Goal: Task Accomplishment & Management: Manage account settings

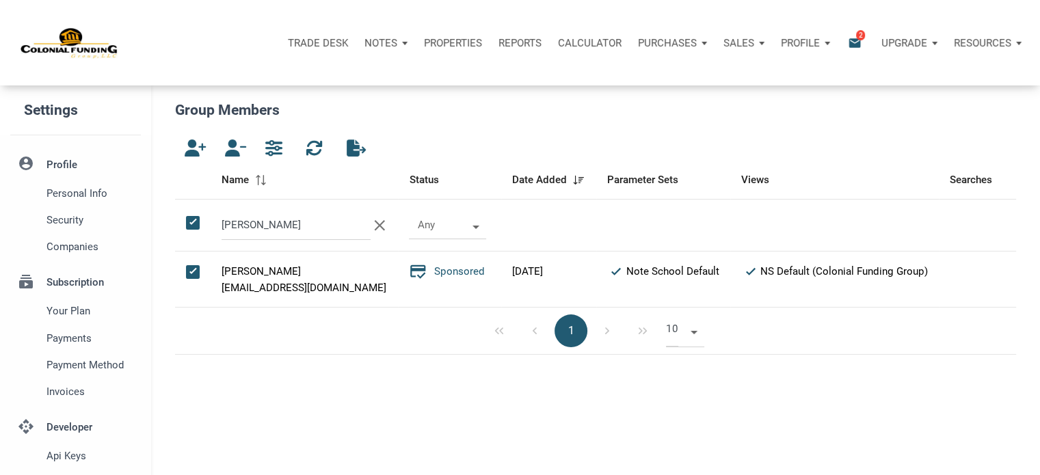
scroll to position [6, 7]
click at [379, 42] on p "Notes" at bounding box center [381, 43] width 33 height 12
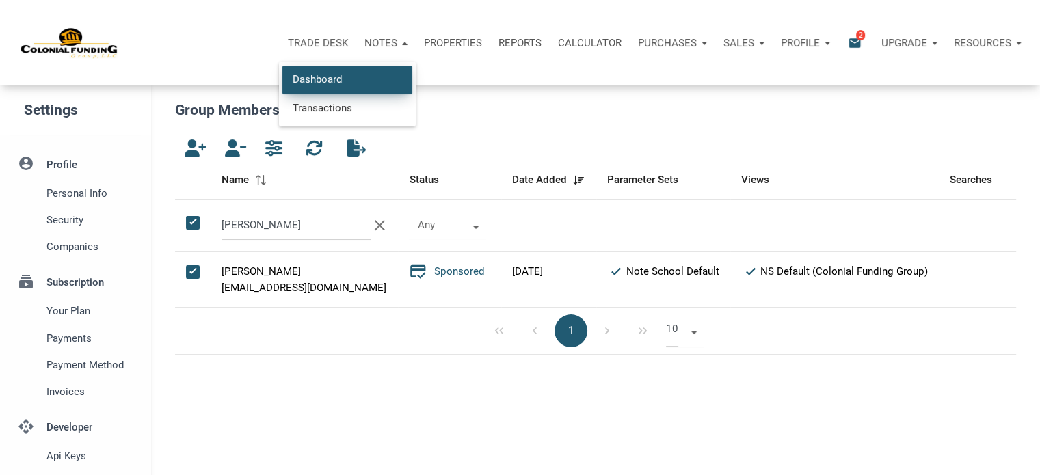
click at [321, 77] on link "Dashboard" at bounding box center [347, 80] width 130 height 28
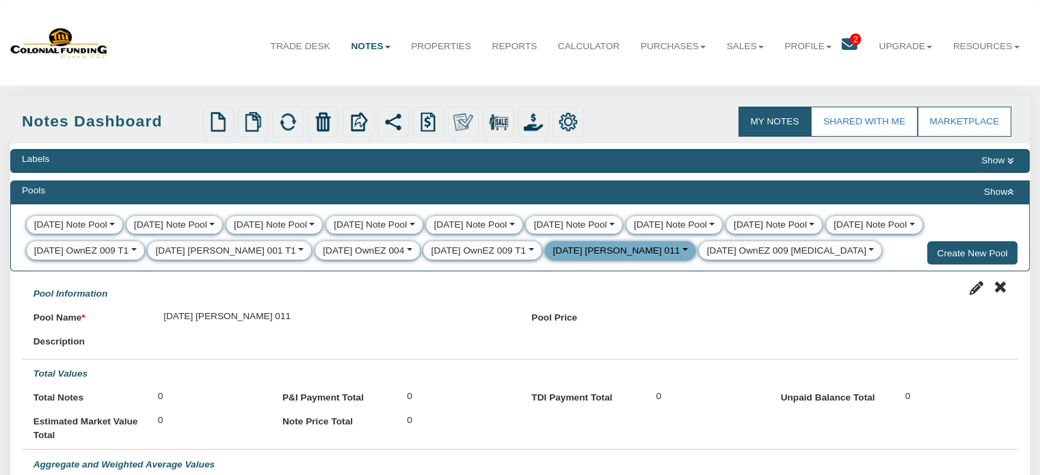
click at [994, 194] on button "Show" at bounding box center [998, 192] width 39 height 16
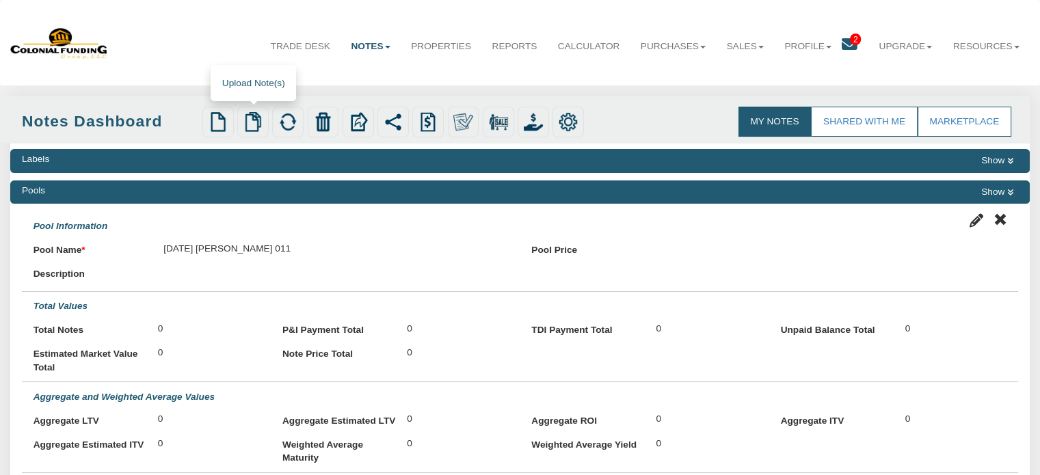
click at [254, 123] on img at bounding box center [252, 121] width 19 height 19
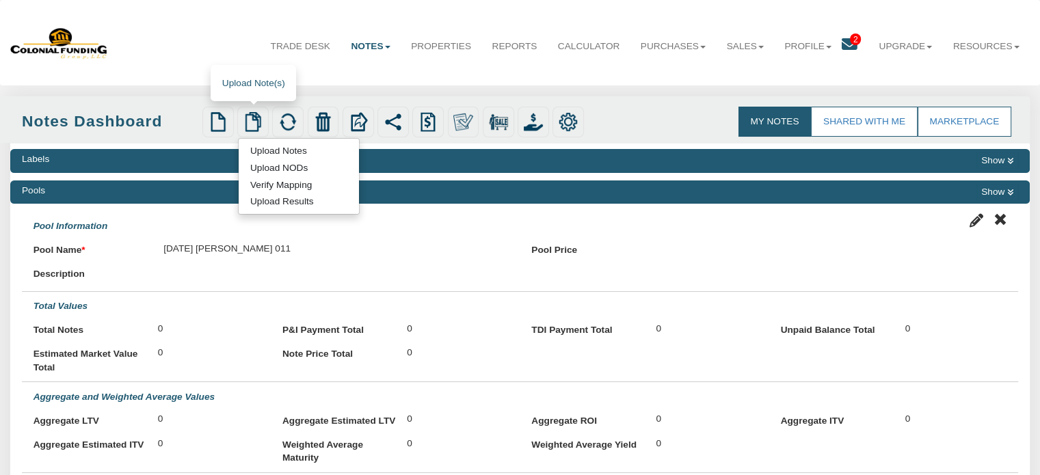
click at [272, 153] on link "Upload Notes" at bounding box center [278, 151] width 79 height 14
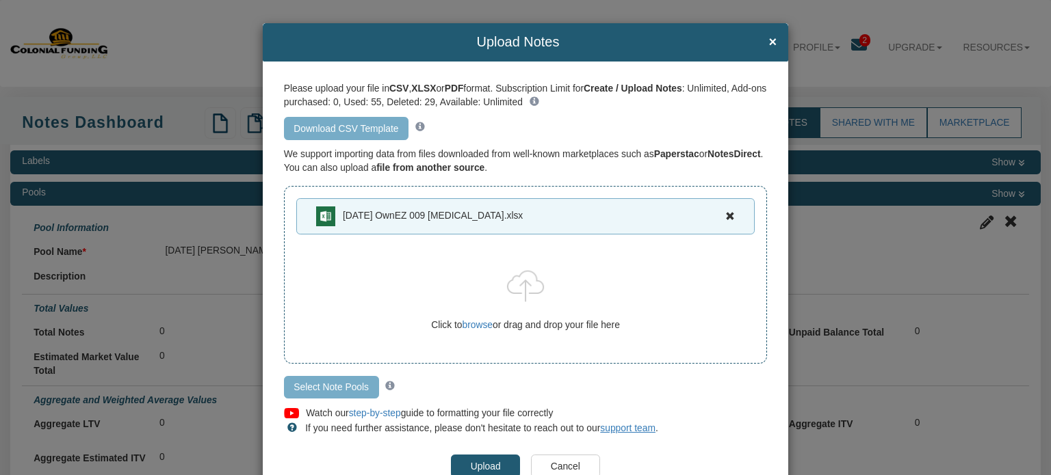
click at [338, 386] on input "Select Note Pools" at bounding box center [331, 387] width 95 height 23
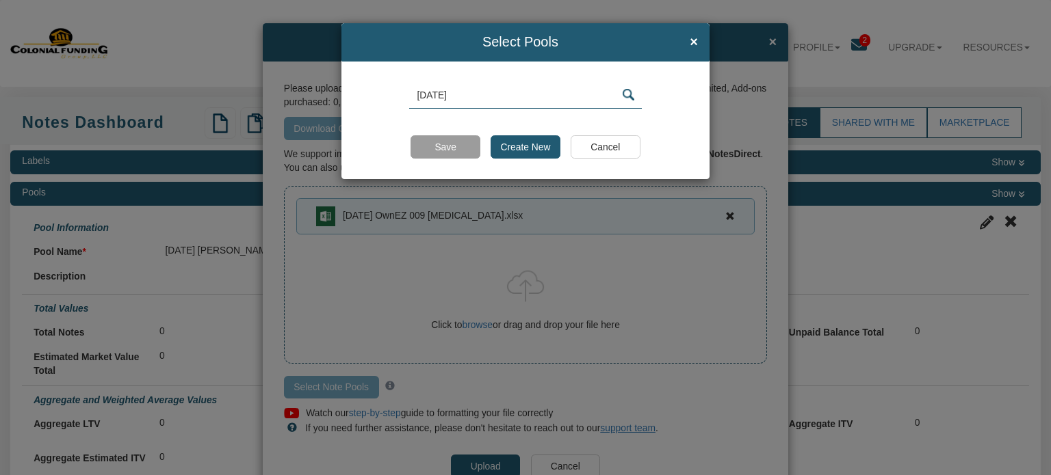
paste input "OwnEZ 009 [MEDICAL_DATA]"
type input "[DATE] OwnEZ 009 [MEDICAL_DATA]"
click at [507, 148] on input "Create New" at bounding box center [525, 146] width 70 height 23
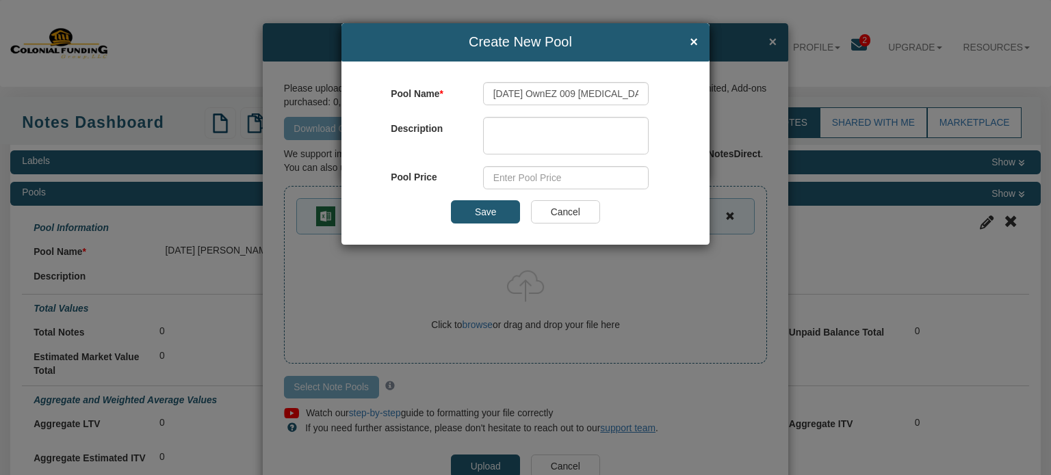
click at [488, 210] on input "Save" at bounding box center [485, 211] width 69 height 23
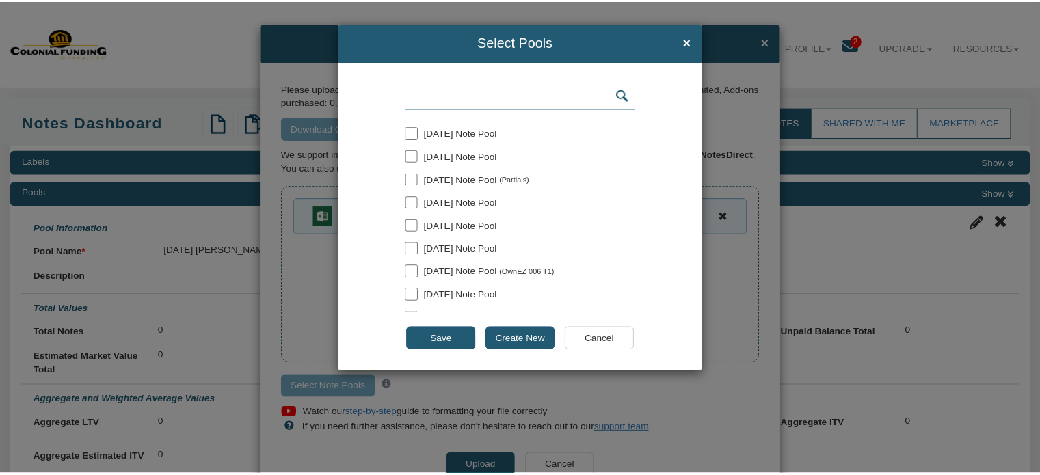
scroll to position [178, 0]
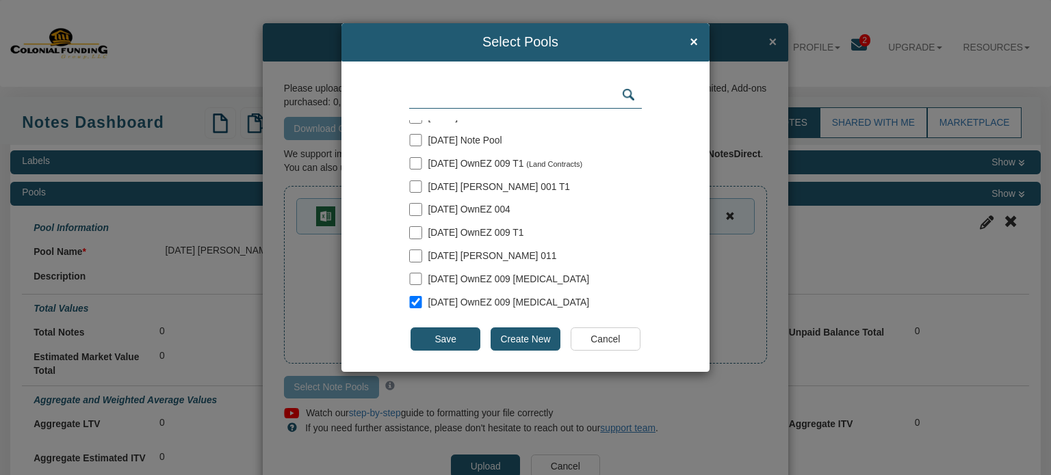
click at [439, 339] on input "Save" at bounding box center [444, 339] width 69 height 23
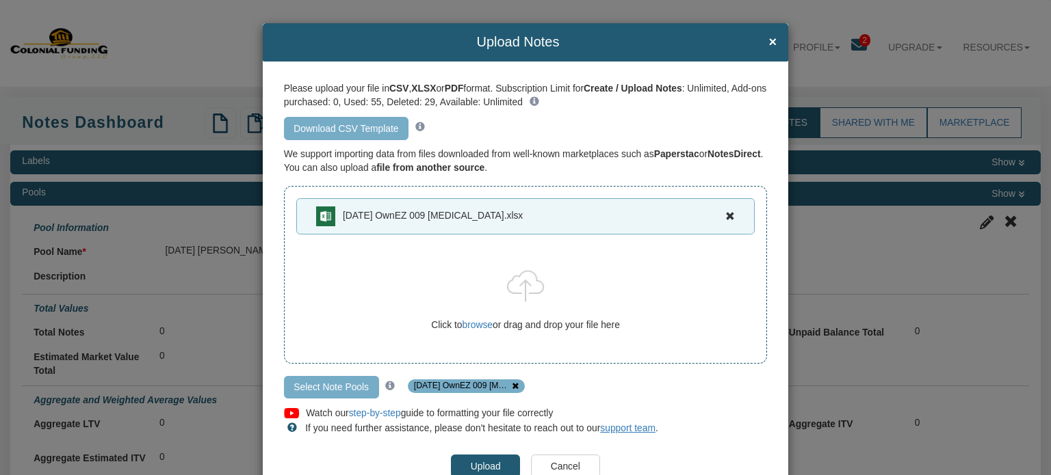
click at [479, 463] on input "Upload" at bounding box center [485, 466] width 69 height 23
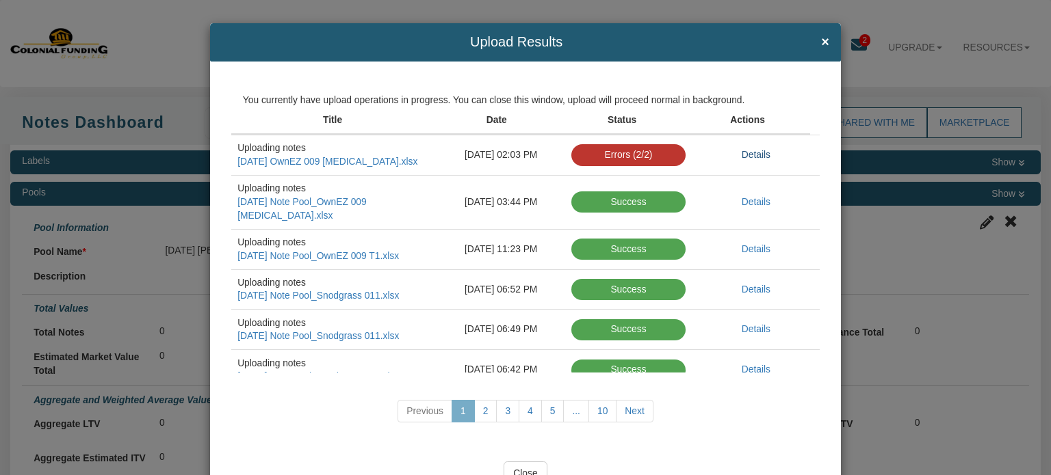
click at [741, 154] on link "Details" at bounding box center [755, 154] width 29 height 11
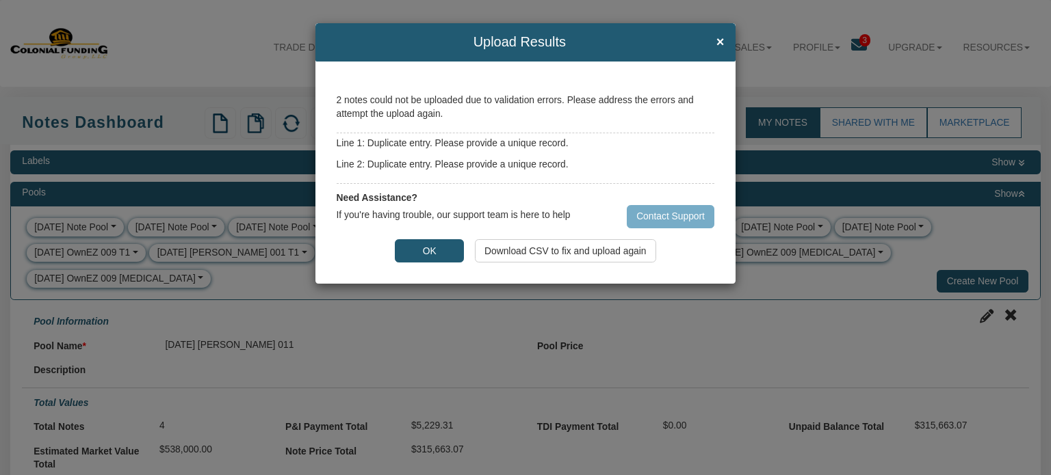
click at [425, 257] on button "OK" at bounding box center [429, 250] width 69 height 23
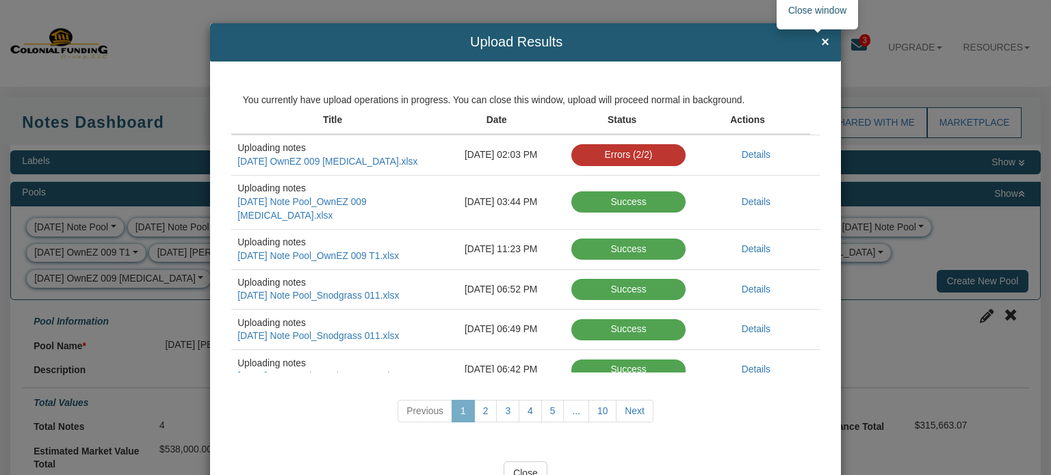
click at [821, 42] on span "×" at bounding box center [825, 42] width 8 height 15
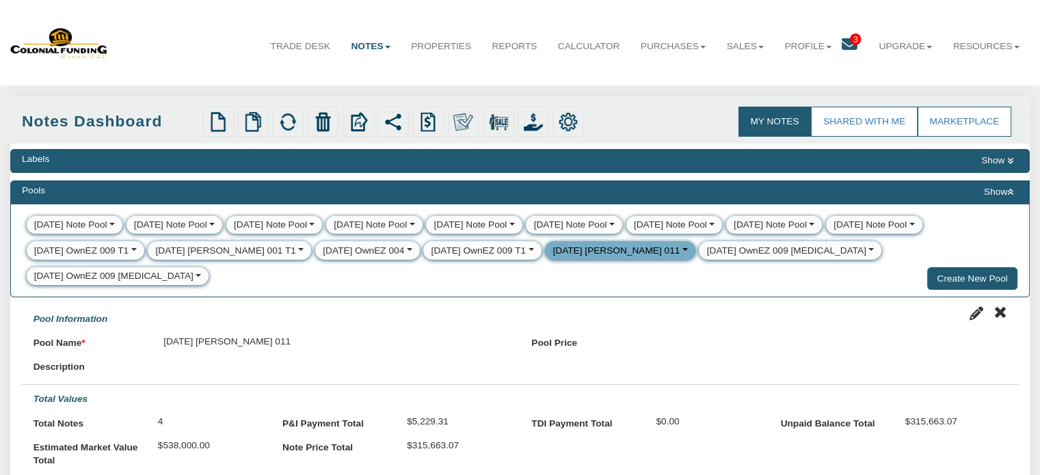
click at [996, 191] on button "Show" at bounding box center [998, 192] width 39 height 16
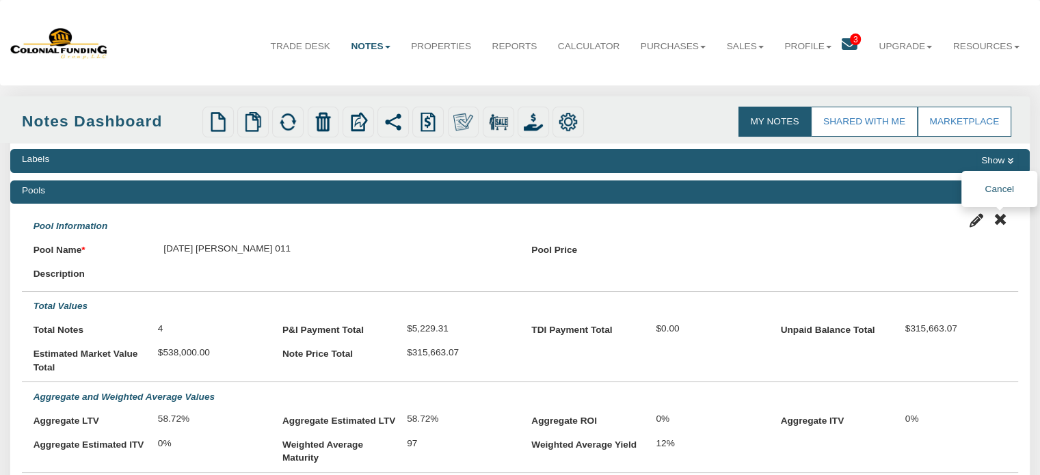
click at [999, 223] on icon at bounding box center [1000, 220] width 14 height 14
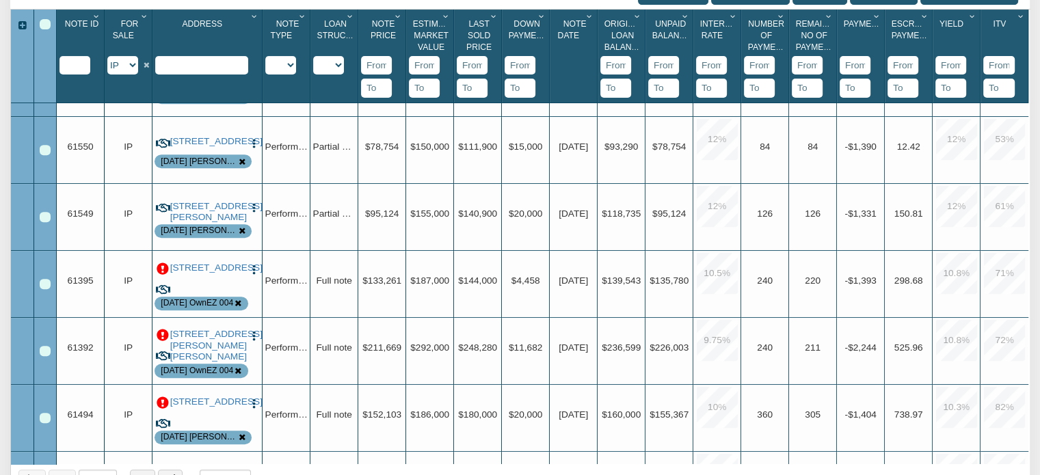
scroll to position [0, 0]
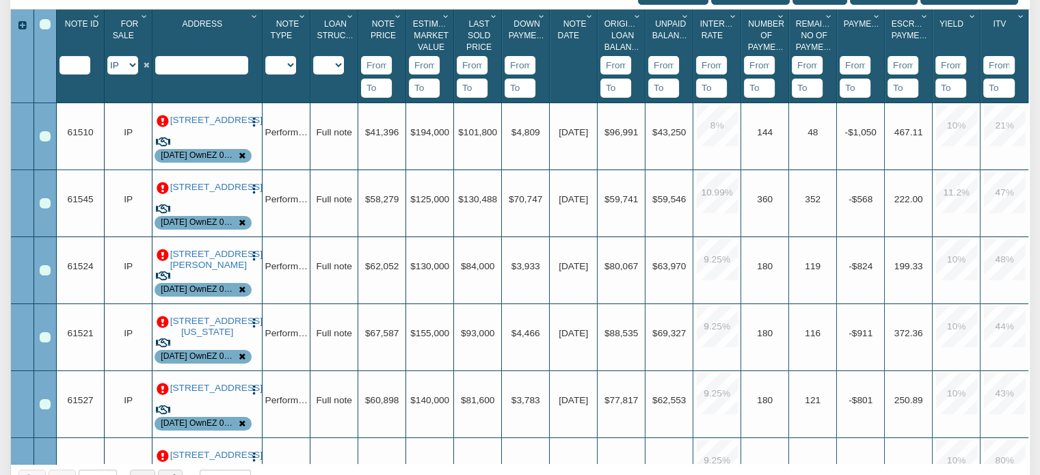
click at [133, 69] on select "Y N IP" at bounding box center [122, 65] width 31 height 18
select select "string:N"
click at [107, 57] on select "Y N IP" at bounding box center [122, 65] width 31 height 18
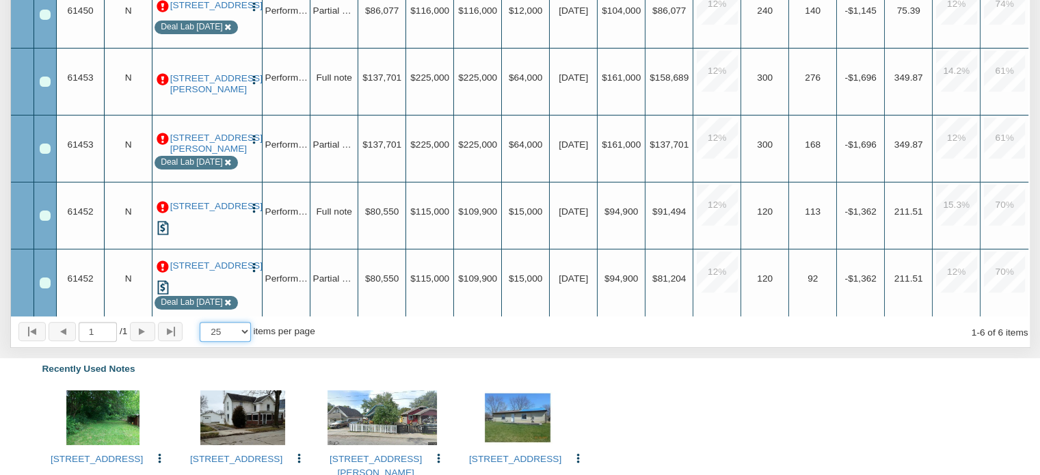
click at [249, 331] on select "10 25 50 100" at bounding box center [225, 332] width 51 height 20
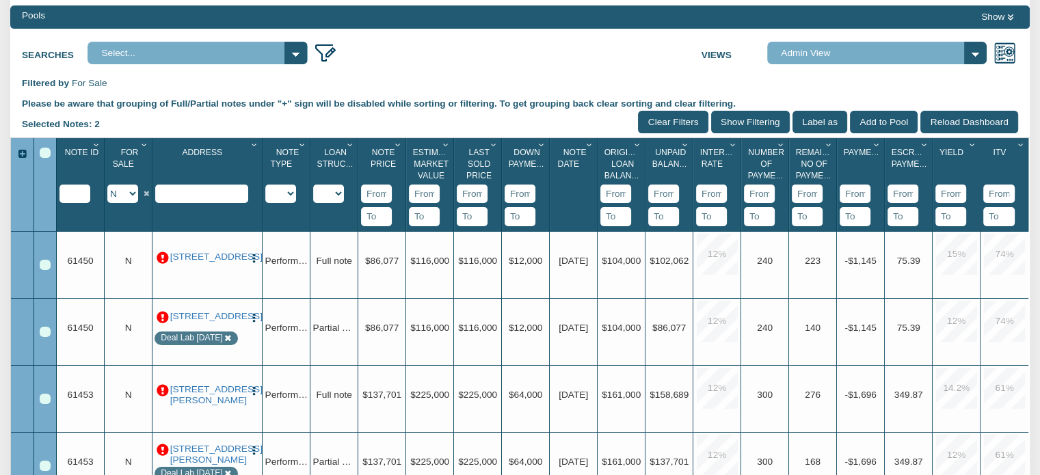
click at [133, 194] on select "Y N IP" at bounding box center [122, 194] width 31 height 18
click at [107, 186] on select "Y N IP" at bounding box center [122, 194] width 31 height 18
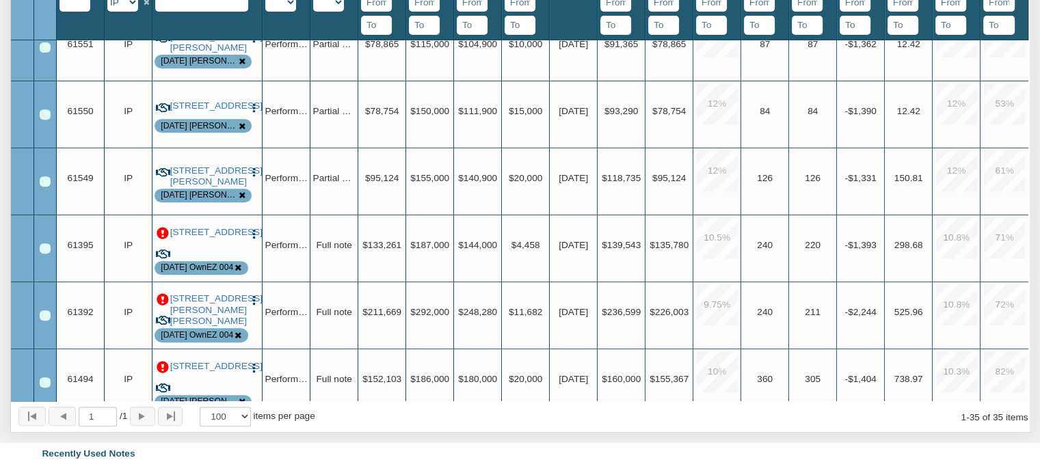
scroll to position [760, 0]
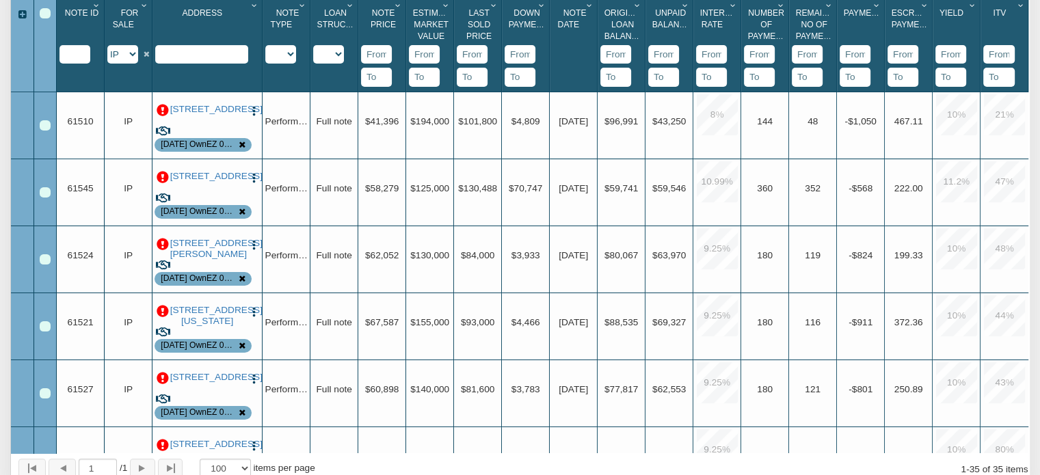
click at [132, 54] on select "Y N IP" at bounding box center [122, 54] width 31 height 18
select select "string:Y"
click at [107, 47] on select "Y N IP" at bounding box center [122, 54] width 31 height 18
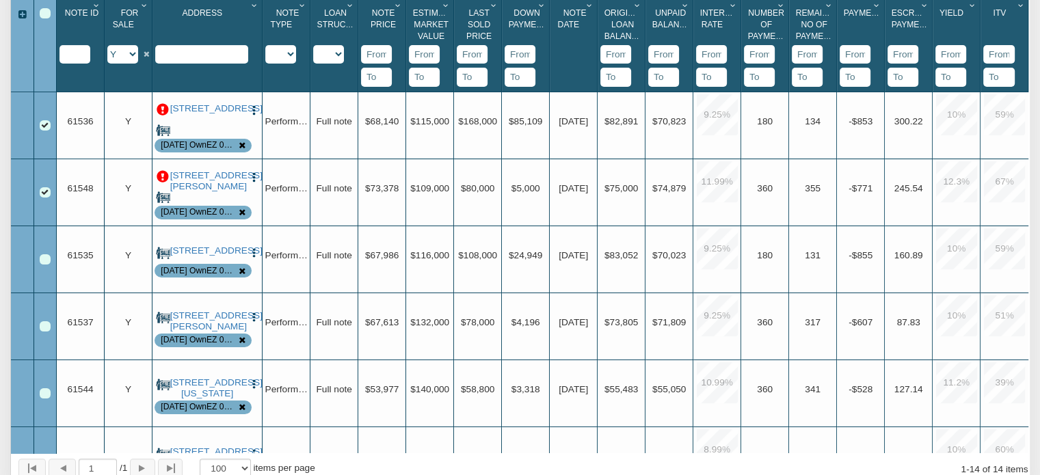
click at [45, 13] on div "Select All" at bounding box center [45, 13] width 11 height 11
click at [44, 13] on div "Select All" at bounding box center [45, 13] width 11 height 11
click at [255, 111] on img "button" at bounding box center [254, 111] width 12 height 12
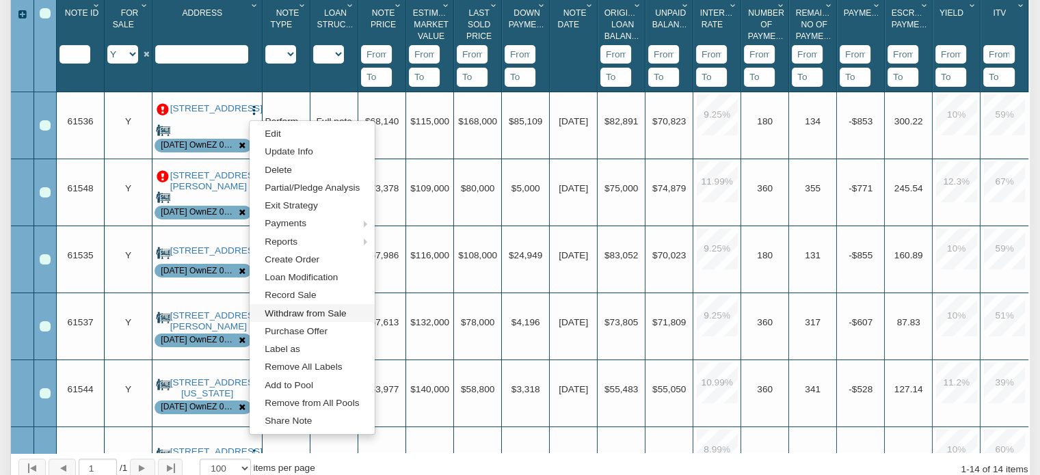
click at [282, 315] on link "Withdraw from Sale" at bounding box center [312, 313] width 125 height 18
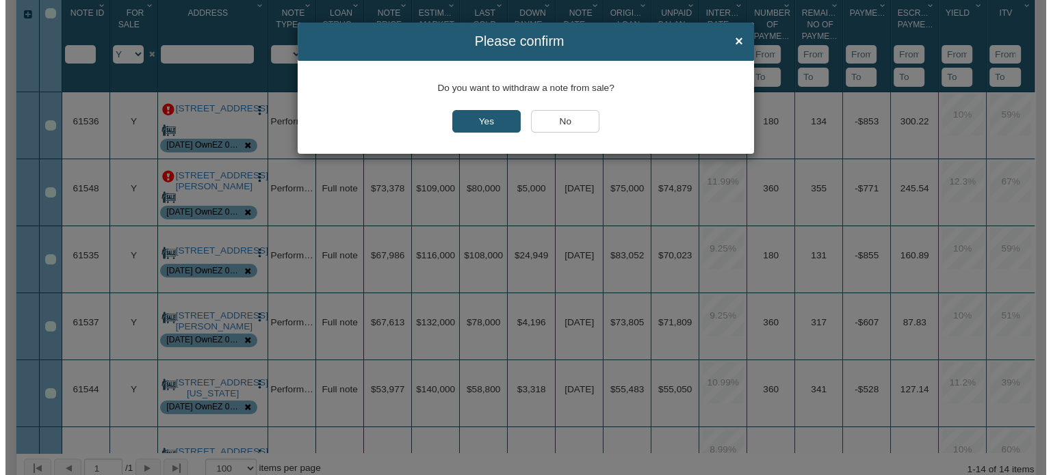
scroll to position [315, 0]
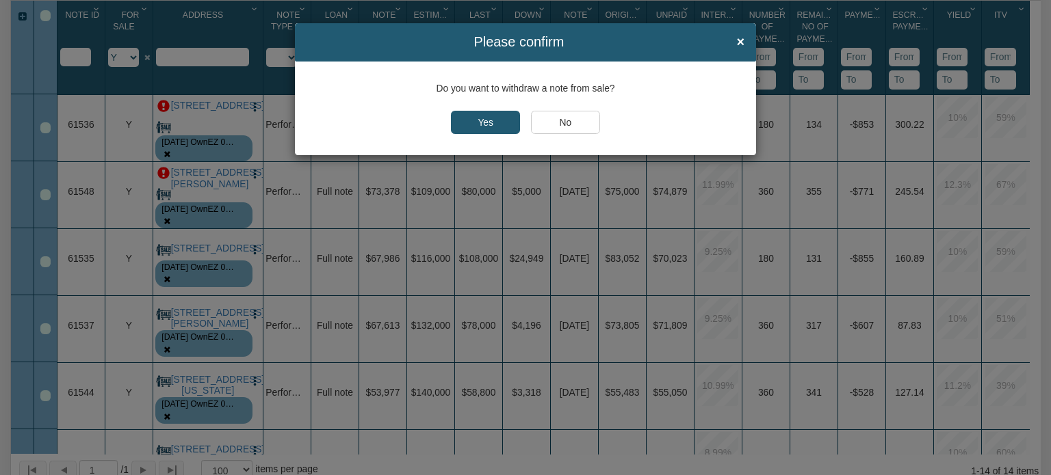
click at [482, 117] on input "Yes" at bounding box center [485, 122] width 69 height 23
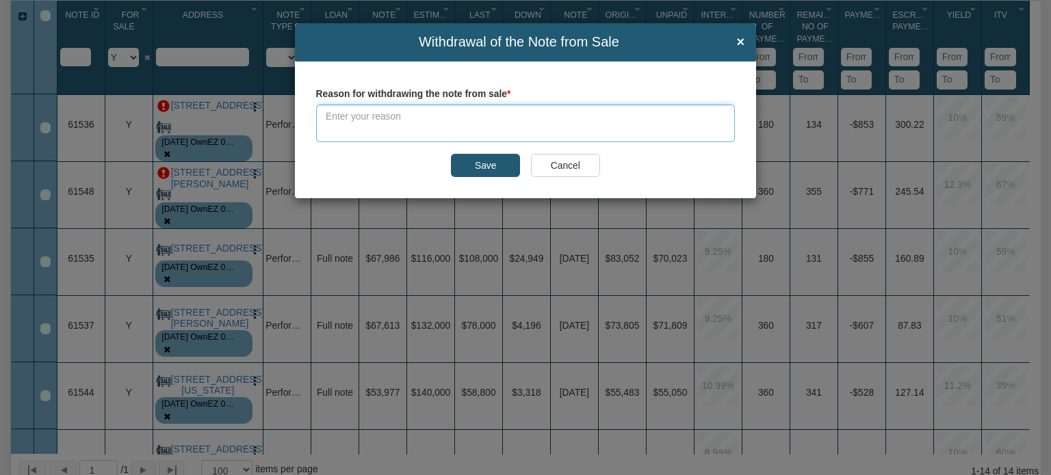
click at [391, 114] on textarea at bounding box center [525, 124] width 419 height 38
type textarea "Update remaining payments"
click at [479, 168] on input "Save" at bounding box center [485, 165] width 69 height 23
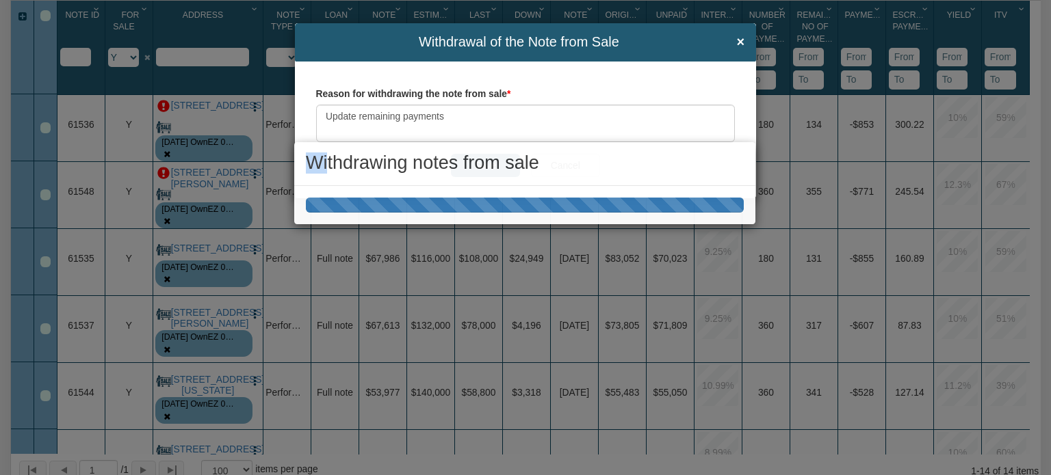
drag, startPoint x: 328, startPoint y: 119, endPoint x: 375, endPoint y: 118, distance: 47.2
click at [375, 118] on div "Withdrawing notes from sale" at bounding box center [525, 237] width 1051 height 475
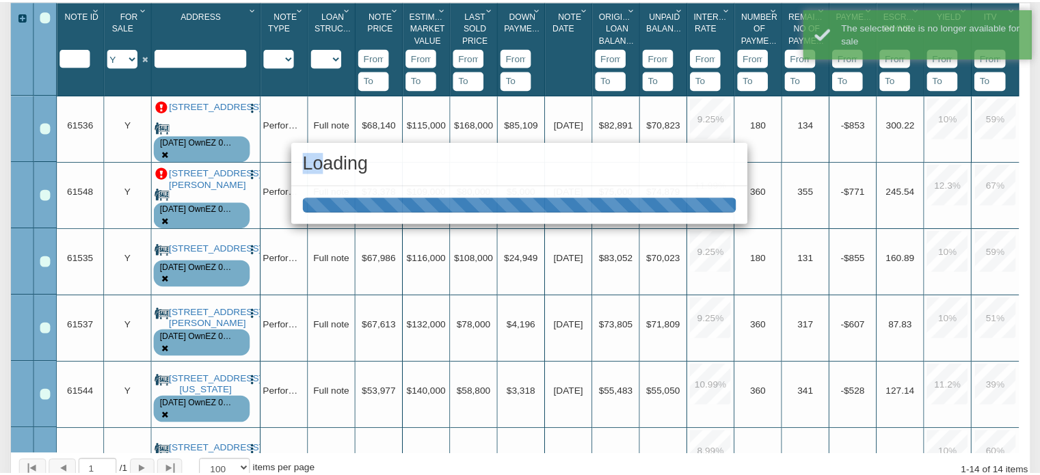
scroll to position [315, 0]
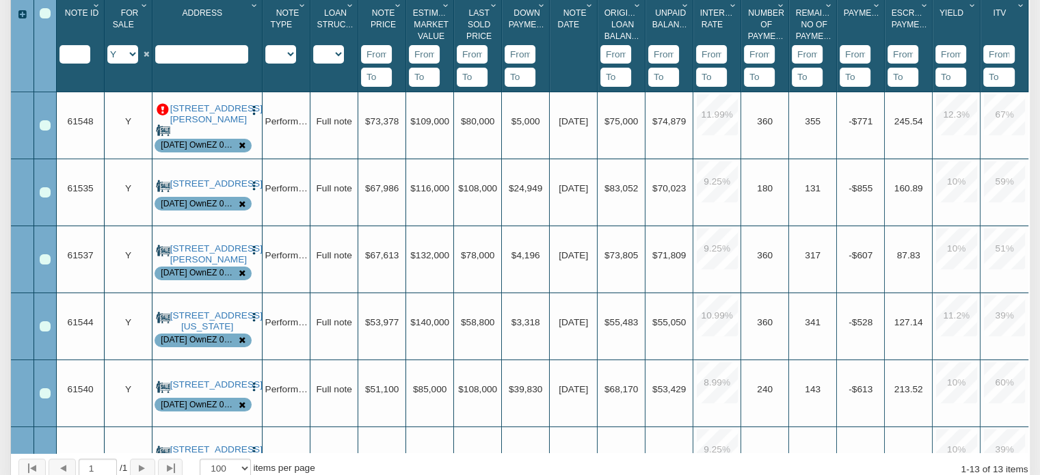
click at [254, 111] on img "button" at bounding box center [254, 111] width 12 height 12
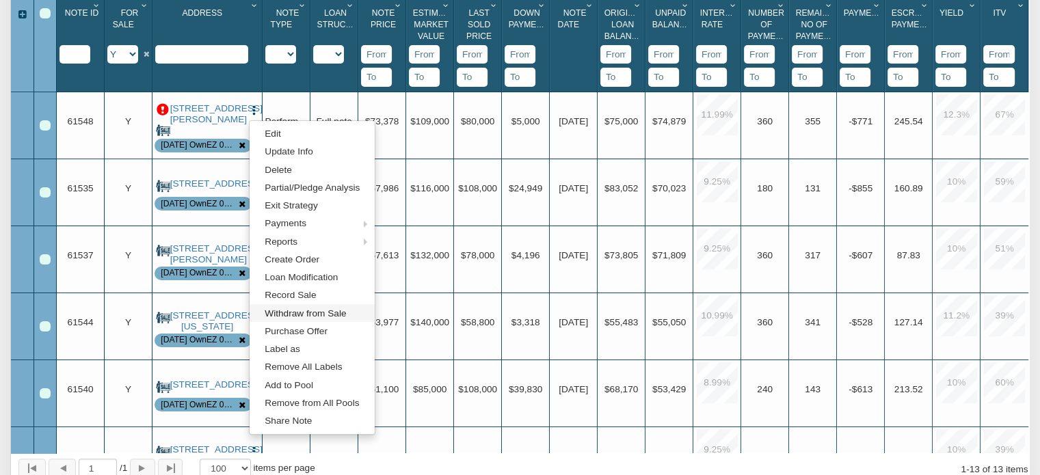
click at [291, 311] on link "Withdraw from Sale" at bounding box center [312, 313] width 125 height 18
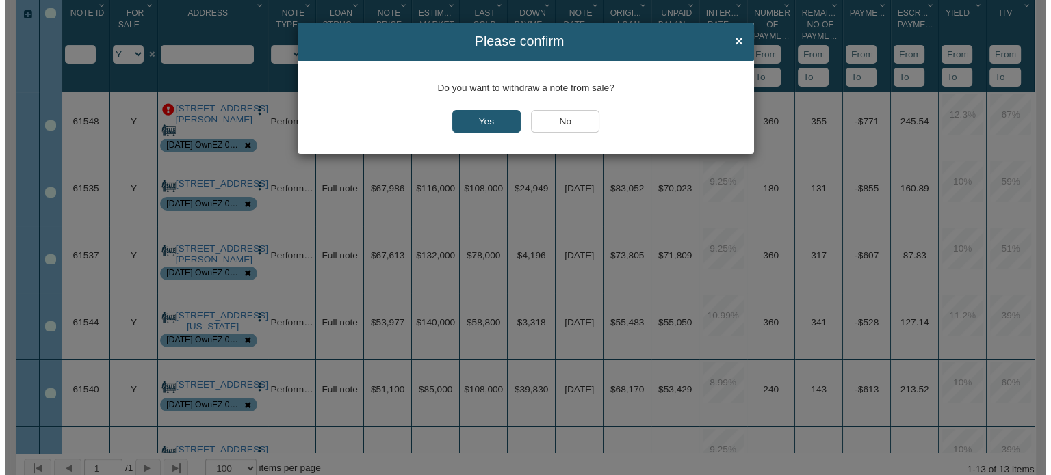
scroll to position [315, 0]
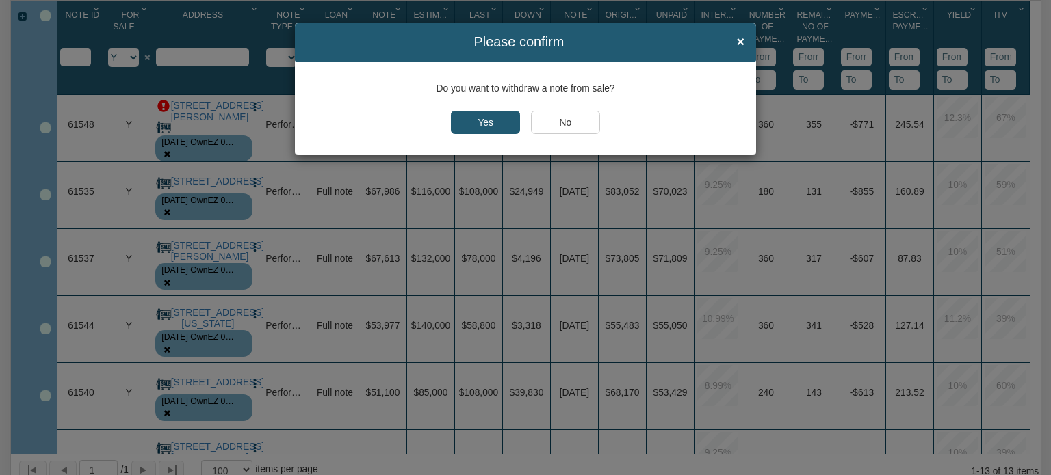
click at [478, 116] on input "Yes" at bounding box center [485, 122] width 69 height 23
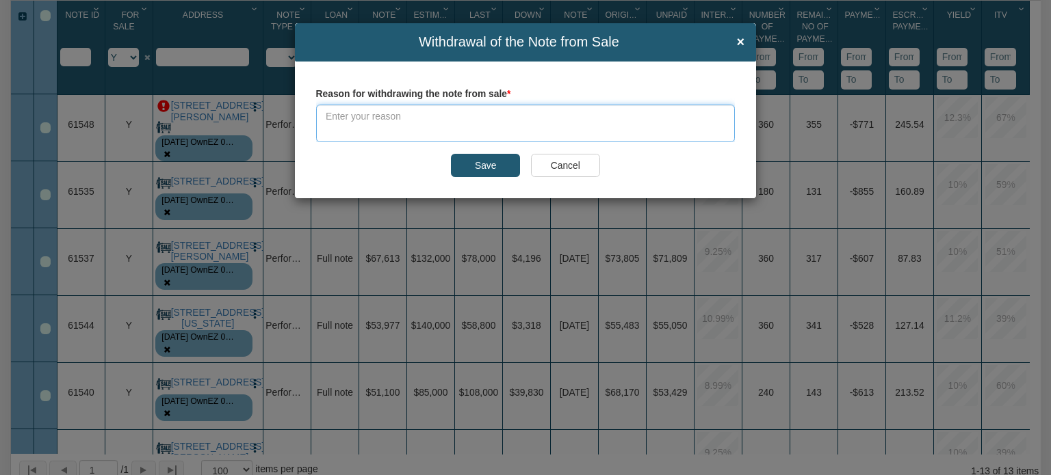
click at [478, 116] on textarea at bounding box center [525, 124] width 419 height 38
type textarea "Update remaining payments"
click at [492, 163] on input "Save" at bounding box center [485, 165] width 69 height 23
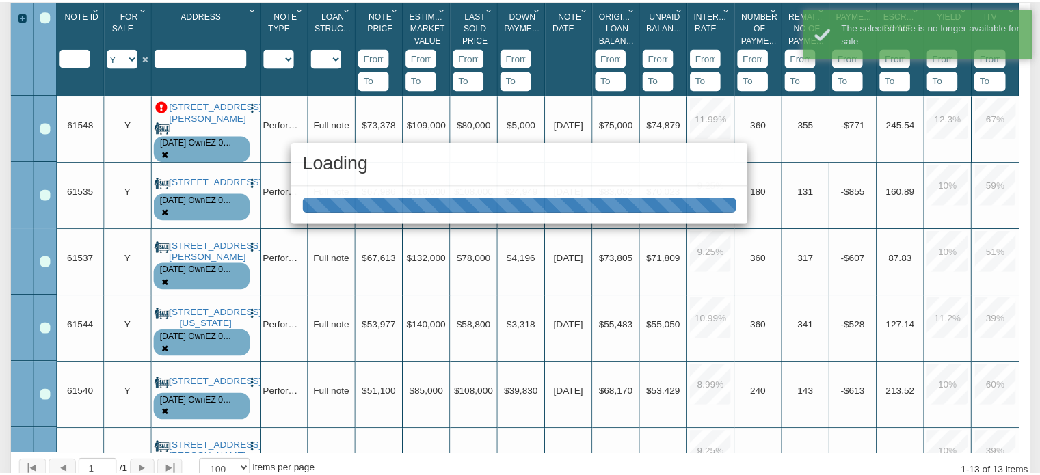
scroll to position [315, 0]
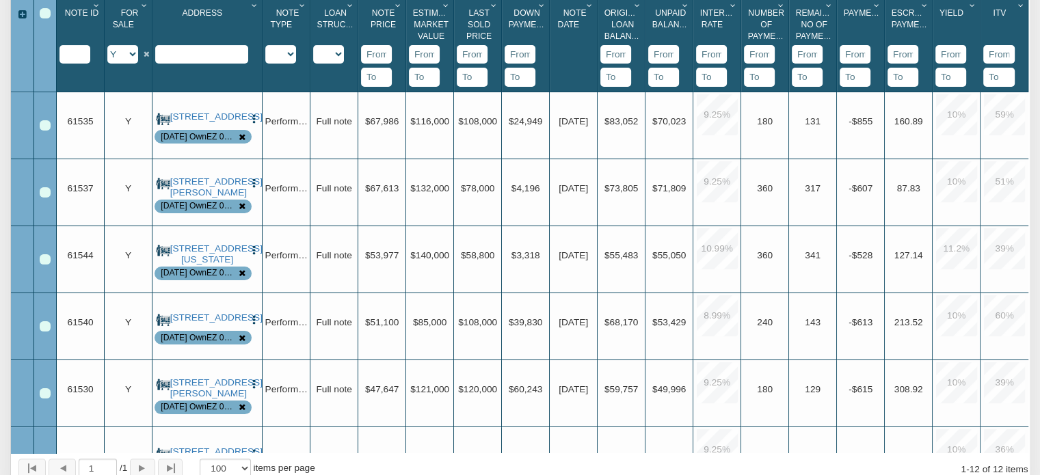
click at [134, 55] on select "Y N IP" at bounding box center [122, 54] width 31 height 18
select select "string:N"
click at [107, 47] on select "Y N IP" at bounding box center [122, 54] width 31 height 18
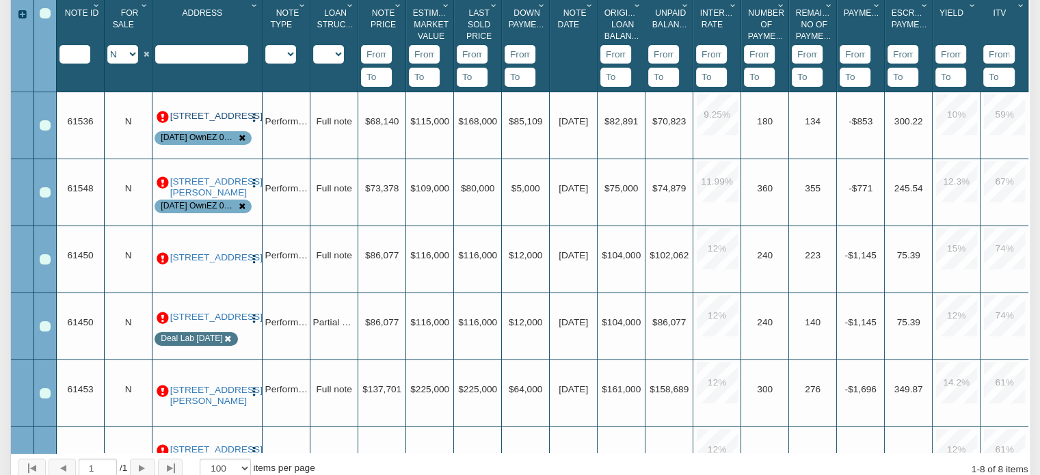
click at [215, 120] on link "[STREET_ADDRESS]" at bounding box center [207, 116] width 75 height 11
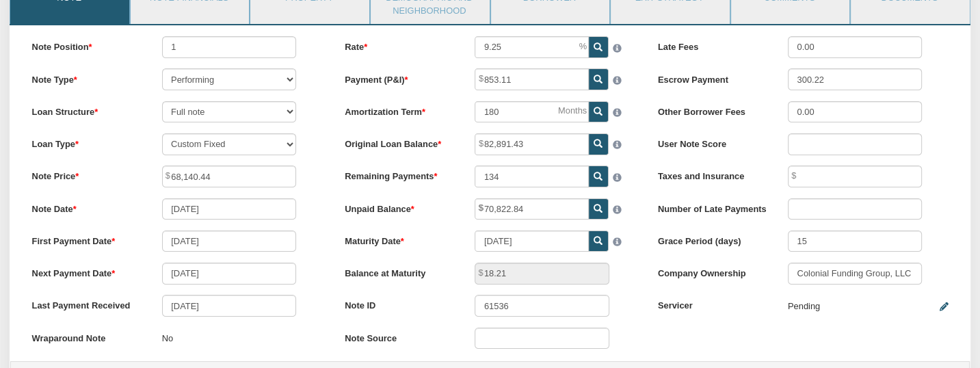
scroll to position [157, 0]
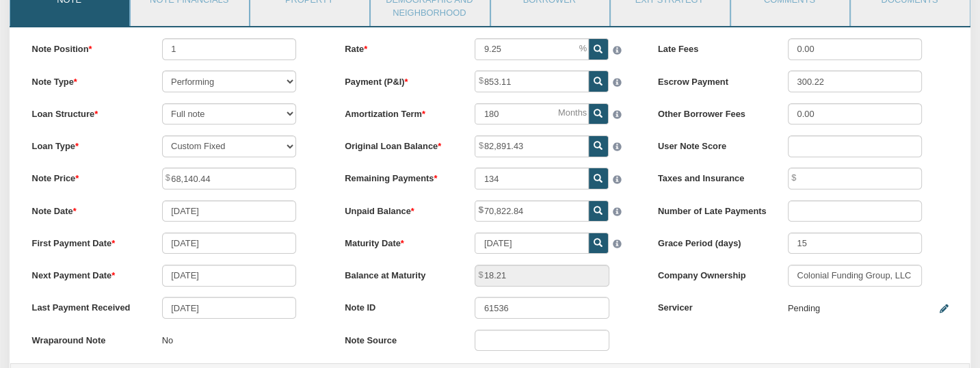
click at [952, 93] on div "Late Fees 0.00 Escrow Payment 300.22 Other Borrower Fees 0.00 User Note Score T…" at bounding box center [802, 184] width 313 height 293
click at [506, 180] on input "134" at bounding box center [532, 179] width 114 height 22
type input "132"
click at [635, 239] on div at bounding box center [622, 242] width 27 height 19
type input "1,704.63"
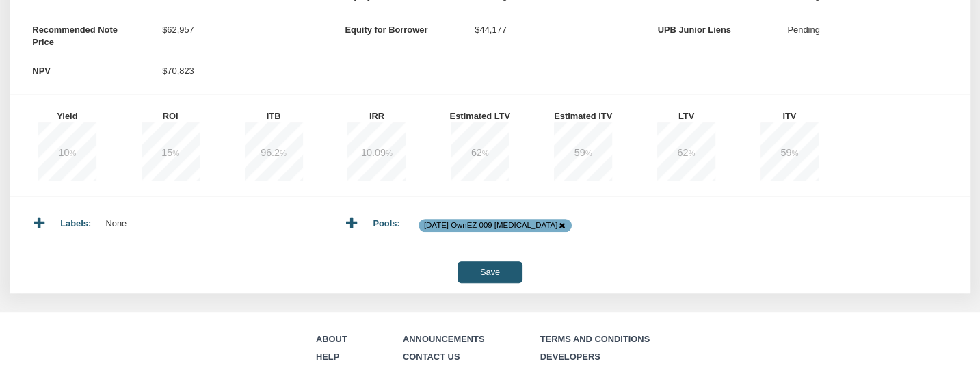
scroll to position [585, 0]
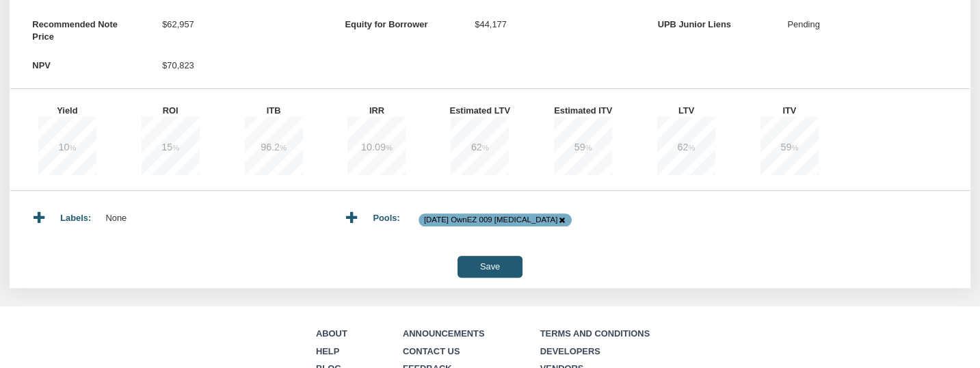
click at [496, 274] on input "Save" at bounding box center [490, 267] width 65 height 22
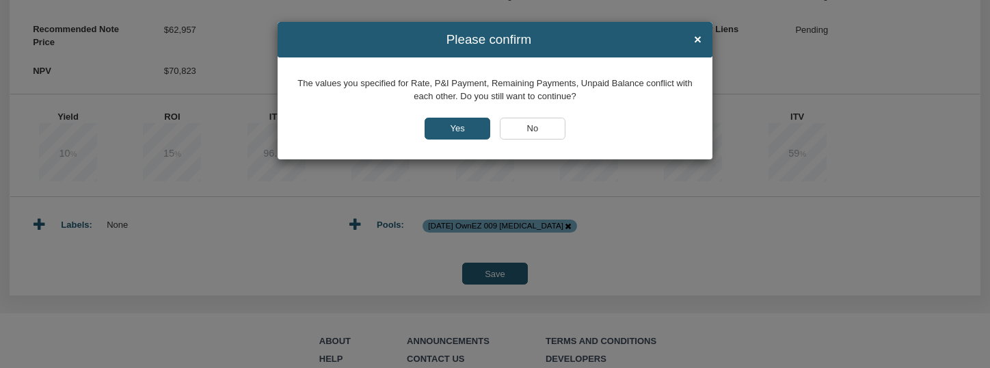
click at [536, 125] on input "No" at bounding box center [533, 129] width 66 height 22
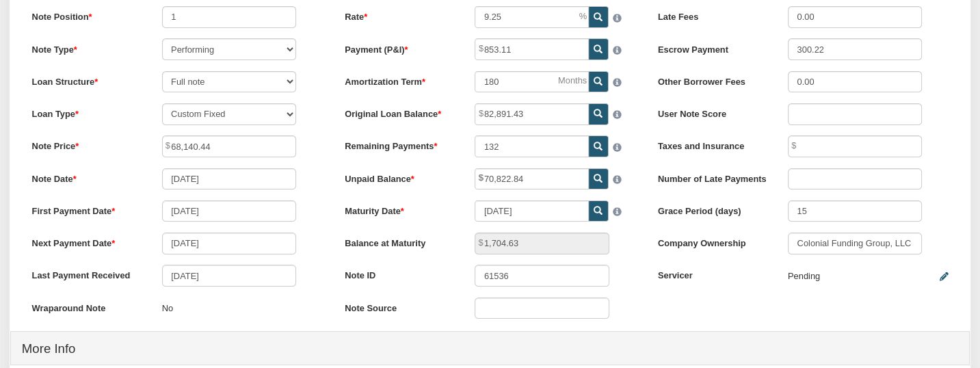
scroll to position [169, 0]
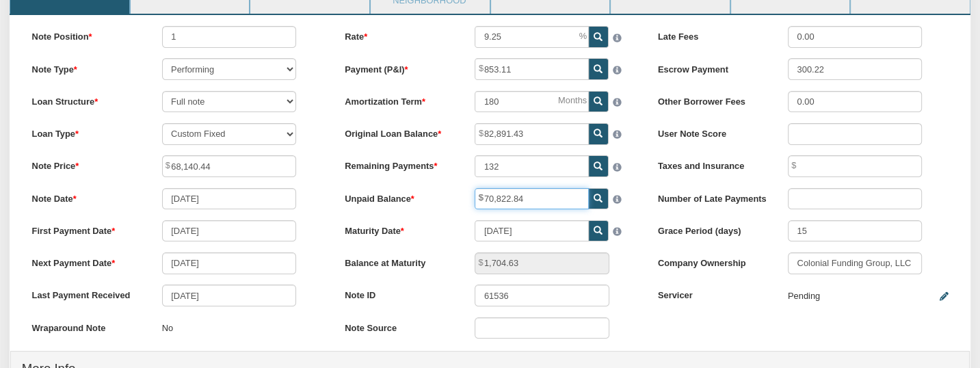
click at [552, 198] on input "70,822.84" at bounding box center [532, 199] width 114 height 22
type input "7"
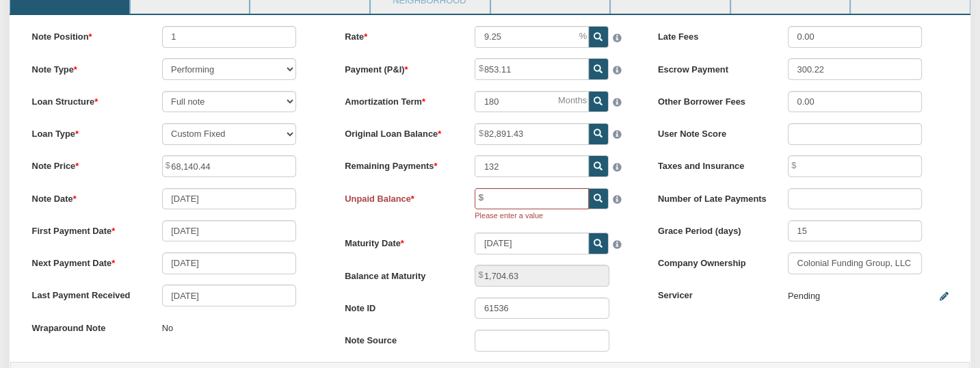
click at [596, 199] on icon at bounding box center [598, 198] width 9 height 9
type input "70,509.05"
type input "846.59"
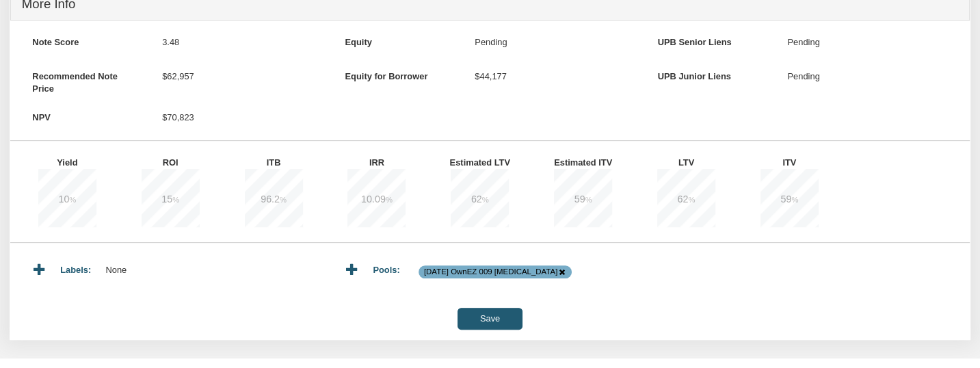
scroll to position [551, 0]
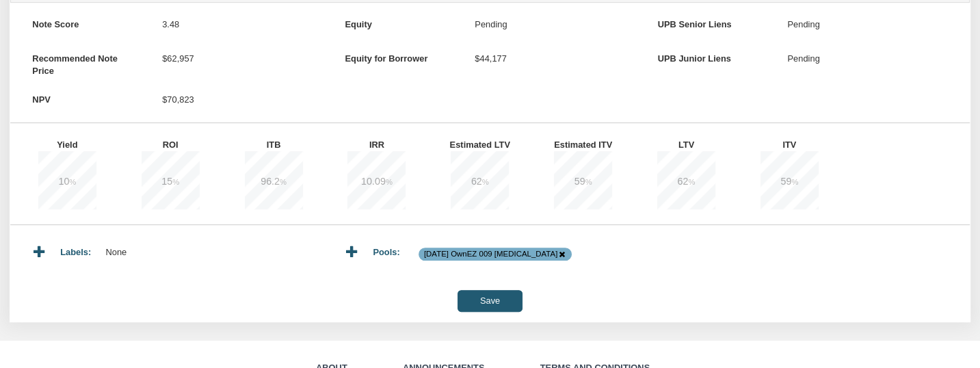
click at [488, 307] on input "Save" at bounding box center [490, 301] width 65 height 22
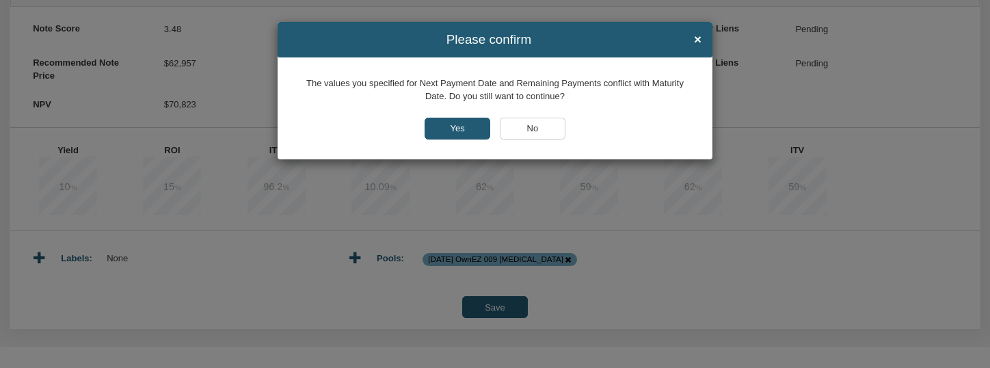
click at [528, 122] on input "No" at bounding box center [533, 129] width 66 height 22
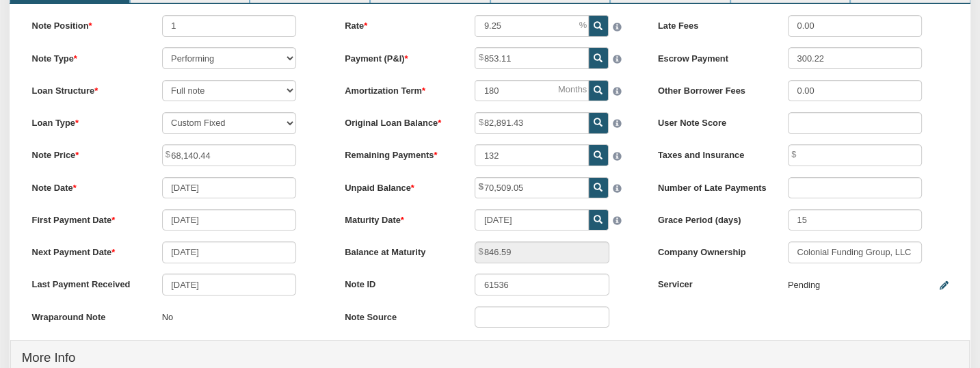
scroll to position [178, 0]
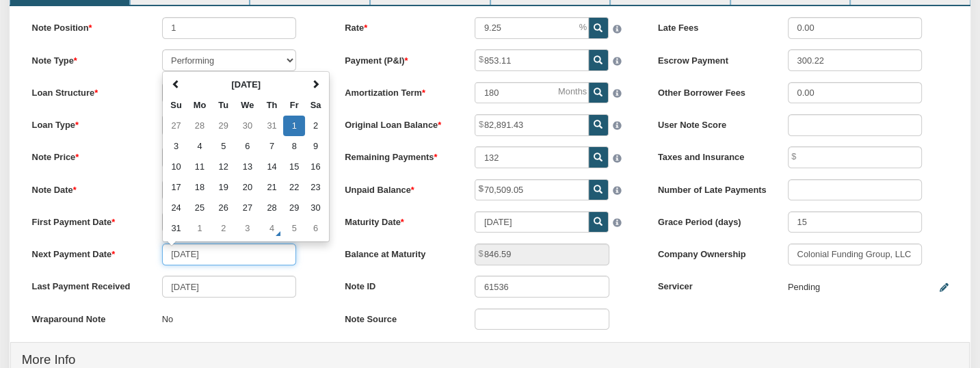
click at [179, 258] on input "[DATE]" at bounding box center [229, 254] width 135 height 22
click at [317, 87] on span at bounding box center [315, 84] width 9 height 9
click at [204, 128] on td "1" at bounding box center [199, 126] width 25 height 21
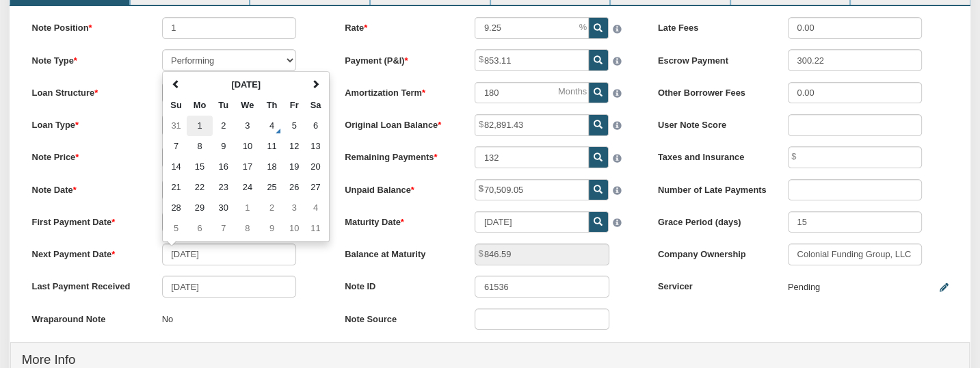
type input "[DATE]"
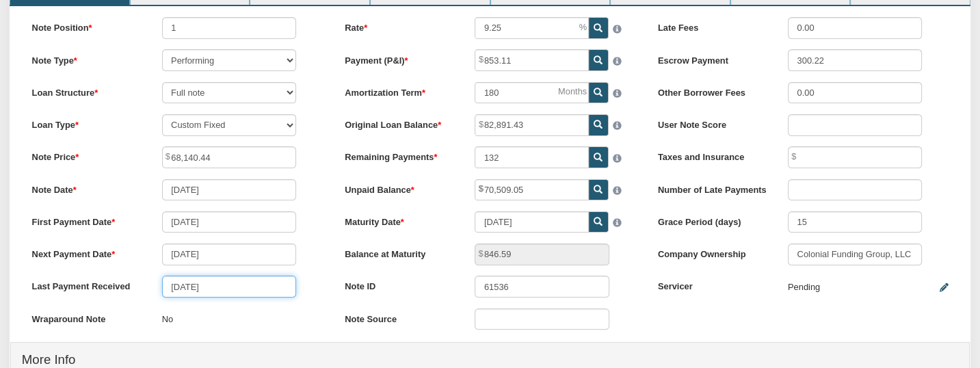
click at [231, 292] on input "[DATE]" at bounding box center [229, 287] width 135 height 22
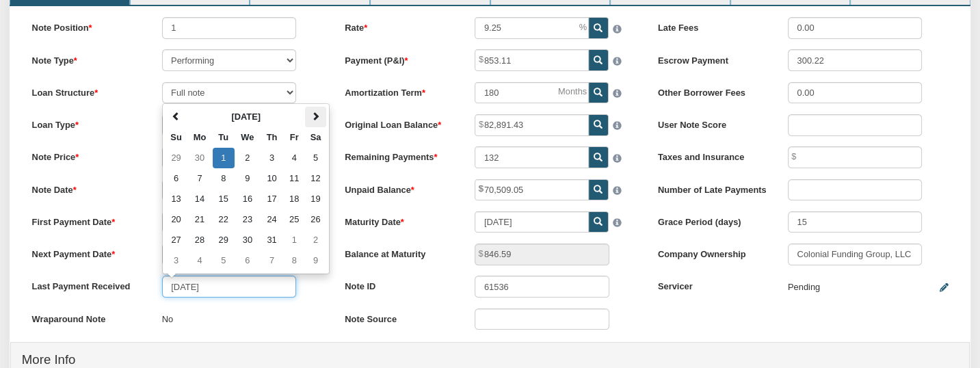
click at [319, 121] on span at bounding box center [315, 116] width 9 height 9
click at [294, 163] on td "1" at bounding box center [294, 158] width 22 height 21
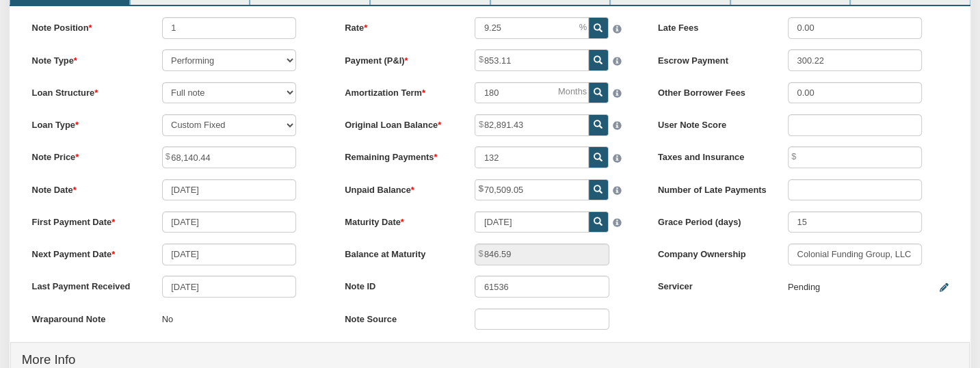
type input "[DATE]"
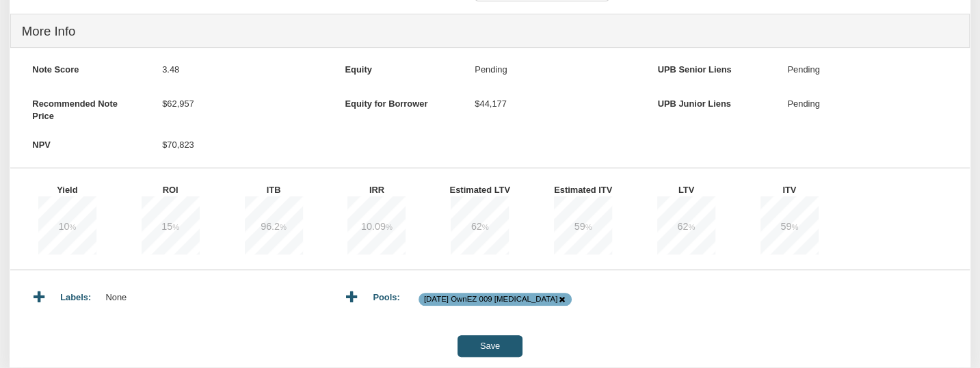
scroll to position [533, 0]
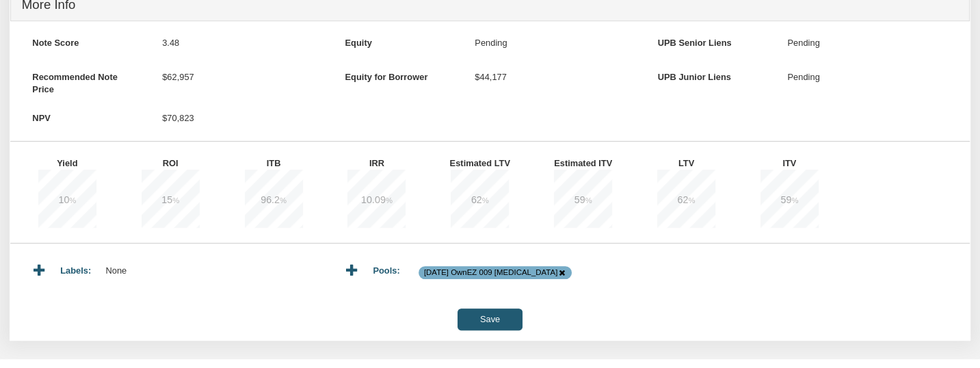
click at [477, 330] on input "Save" at bounding box center [490, 319] width 65 height 22
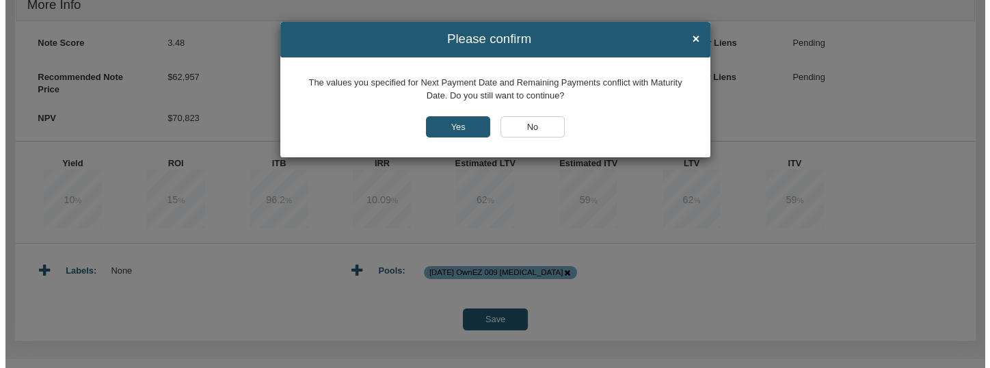
scroll to position [533, 0]
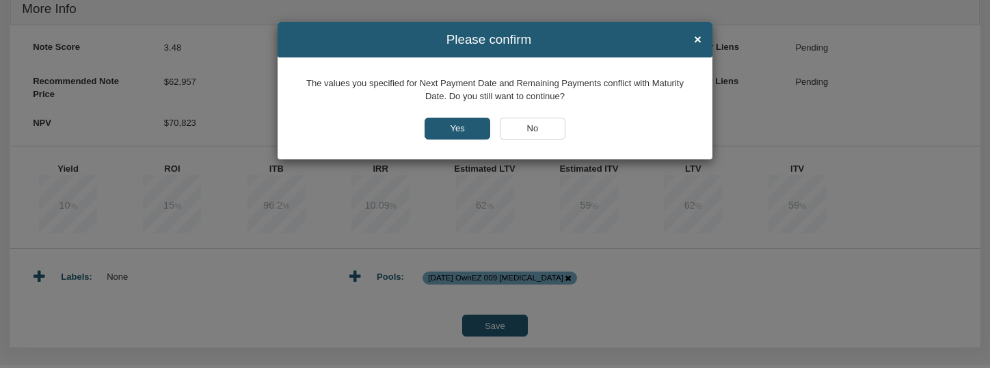
click at [529, 129] on input "No" at bounding box center [533, 129] width 66 height 22
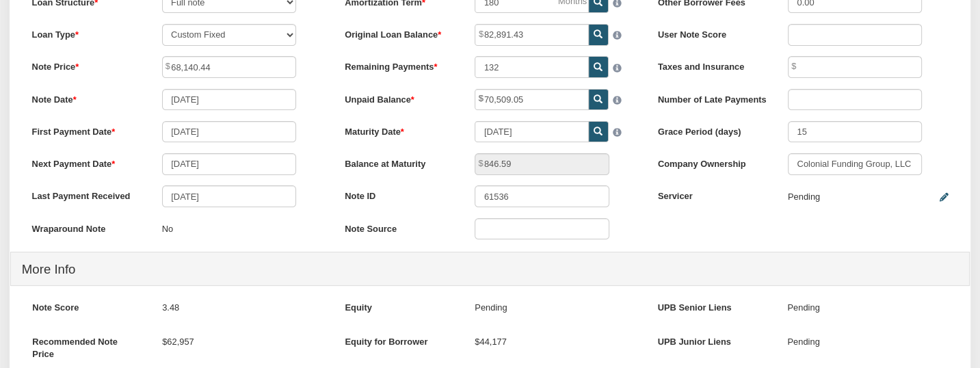
scroll to position [266, 0]
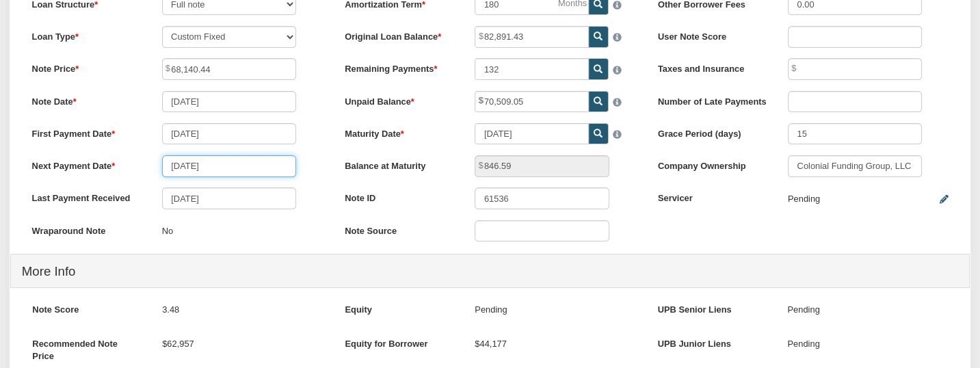
click at [220, 170] on input "[DATE]" at bounding box center [229, 166] width 135 height 22
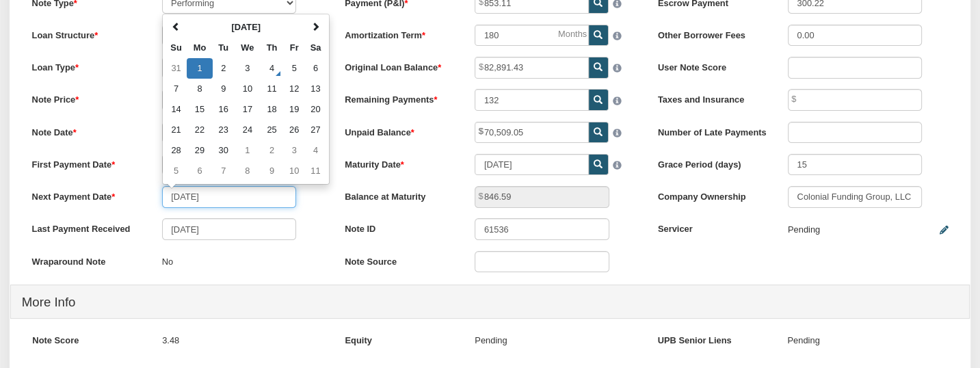
scroll to position [181, 0]
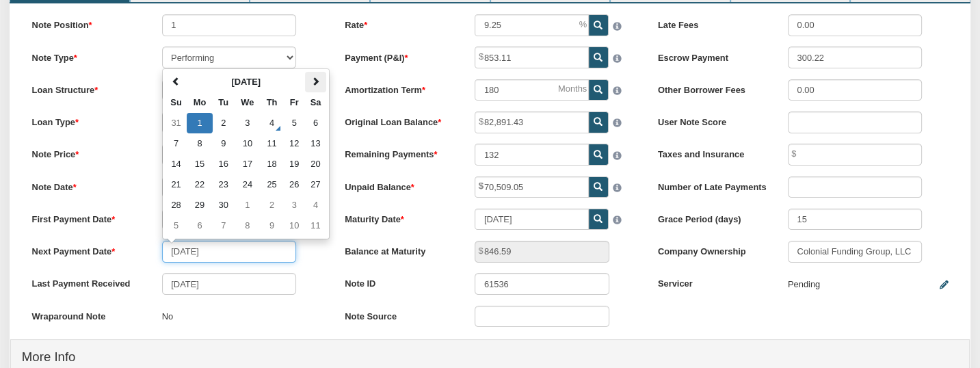
click at [315, 83] on span at bounding box center [315, 81] width 9 height 9
click at [248, 122] on td "1" at bounding box center [248, 123] width 26 height 21
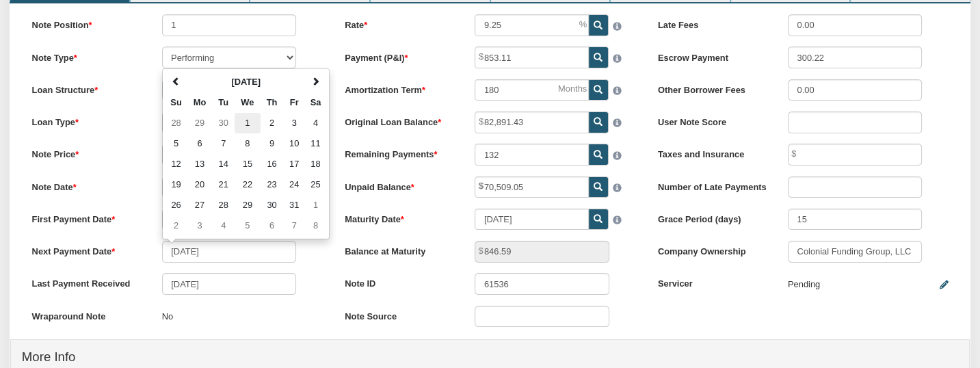
type input "[DATE]"
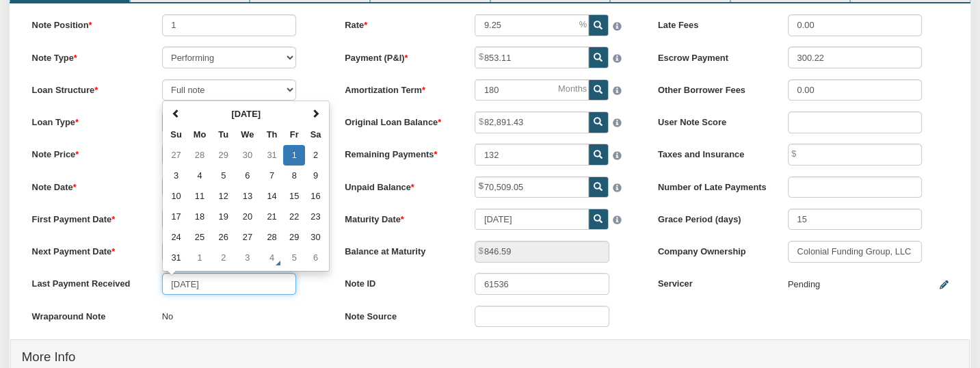
click at [228, 283] on input "[DATE]" at bounding box center [229, 284] width 135 height 22
click at [315, 118] on span at bounding box center [315, 113] width 9 height 9
click at [201, 157] on td "1" at bounding box center [199, 155] width 25 height 21
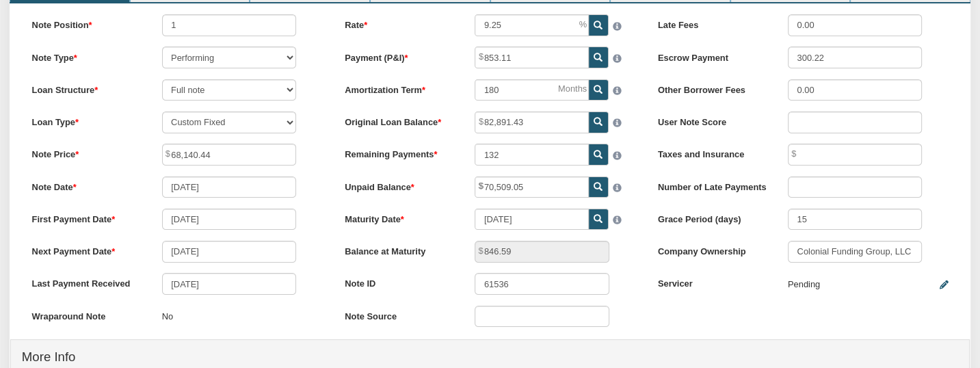
type input "[DATE]"
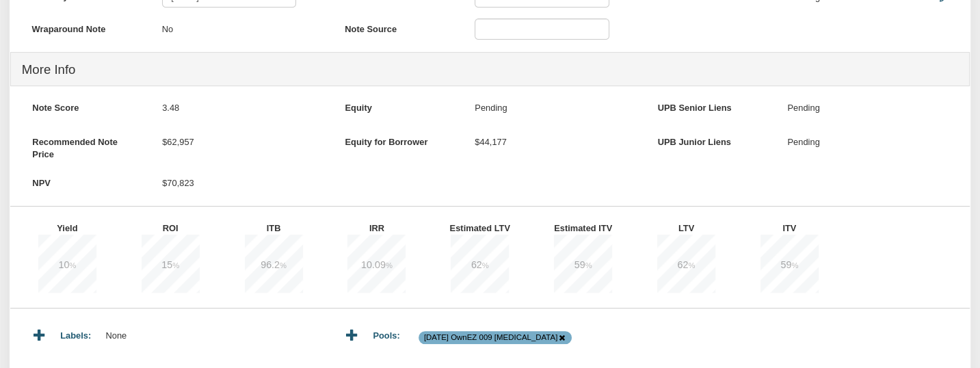
scroll to position [519, 0]
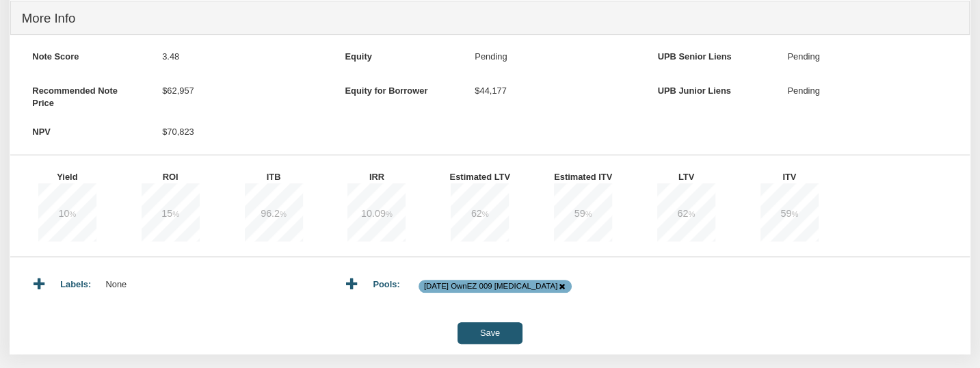
click at [499, 339] on input "Save" at bounding box center [490, 333] width 65 height 22
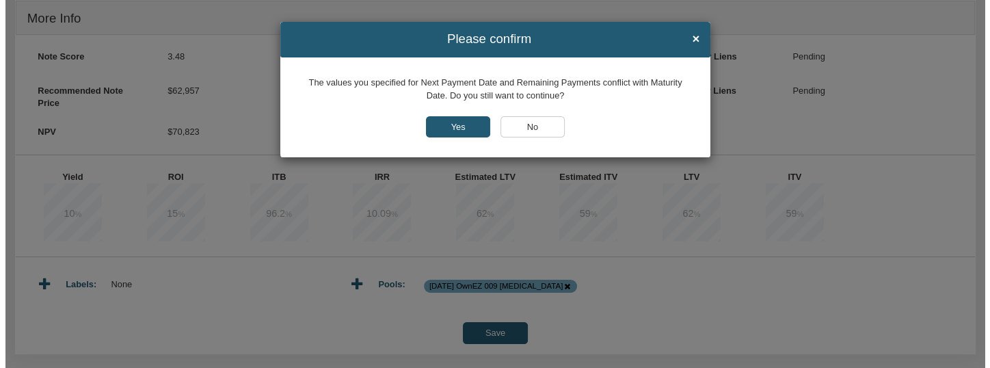
scroll to position [520, 0]
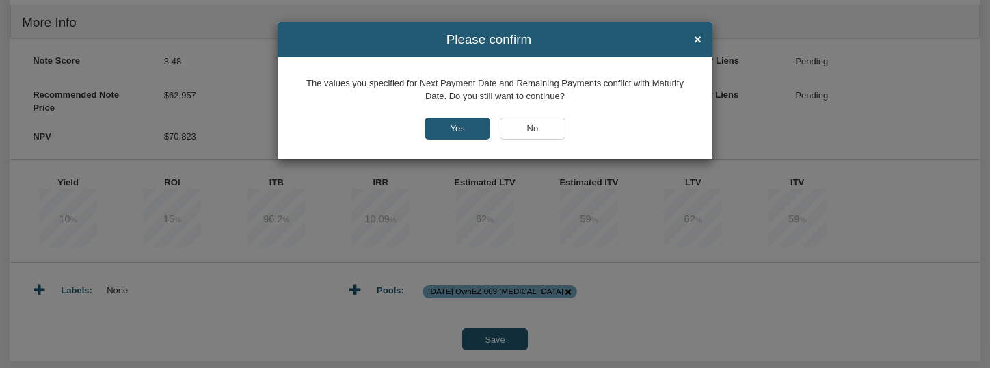
click at [534, 125] on input "No" at bounding box center [533, 129] width 66 height 22
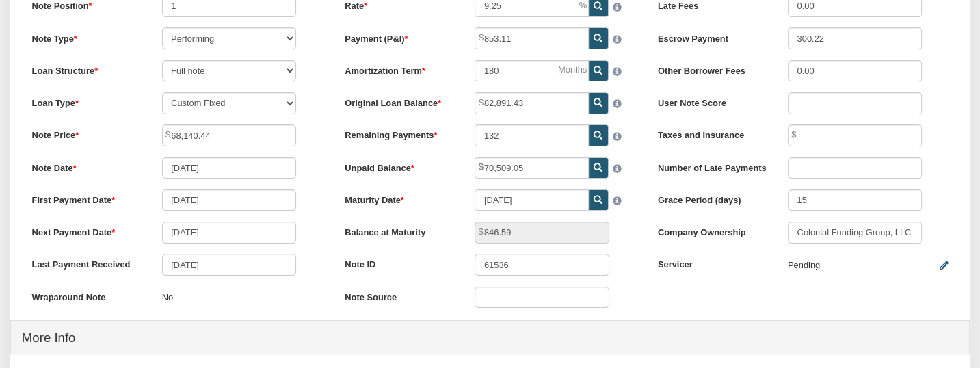
scroll to position [198, 0]
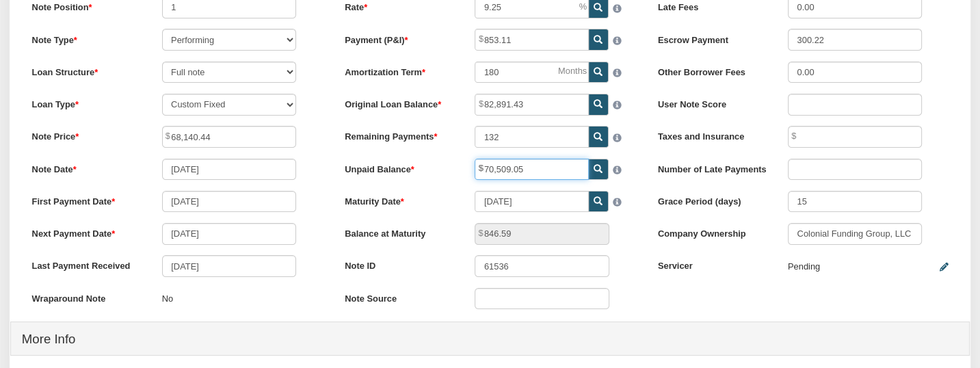
drag, startPoint x: 535, startPoint y: 171, endPoint x: 410, endPoint y: 155, distance: 125.6
click at [410, 155] on div "Rate 9.25 Payment (P&I) 853.11 Amortization Term 180 132" at bounding box center [490, 159] width 313 height 324
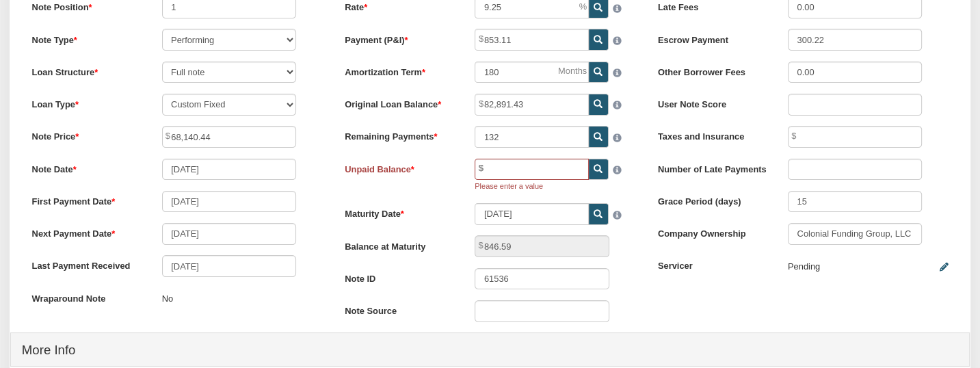
click at [596, 171] on icon at bounding box center [598, 169] width 9 height 9
type input "70,509.05"
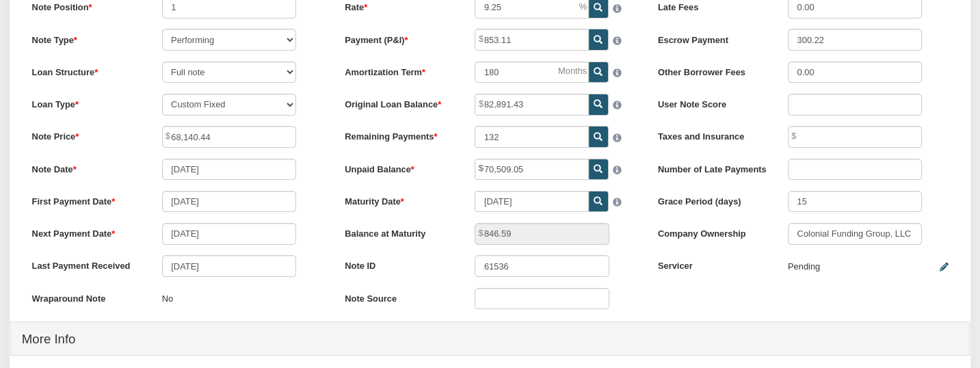
click at [630, 282] on div "Rate 9.25 Payment (P&I) 853.11 Amortization Term 180 132" at bounding box center [490, 159] width 313 height 324
click at [939, 74] on div "Other Borrower Fees 0.00" at bounding box center [803, 73] width 312 height 22
click at [528, 202] on input "[DATE]" at bounding box center [532, 202] width 114 height 22
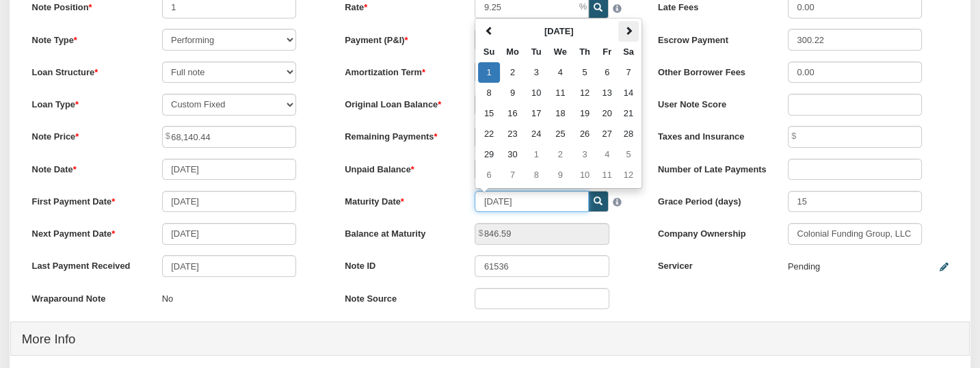
click at [629, 34] on span at bounding box center [628, 31] width 9 height 9
click at [535, 73] on td "1" at bounding box center [536, 72] width 22 height 21
type input "[DATE]"
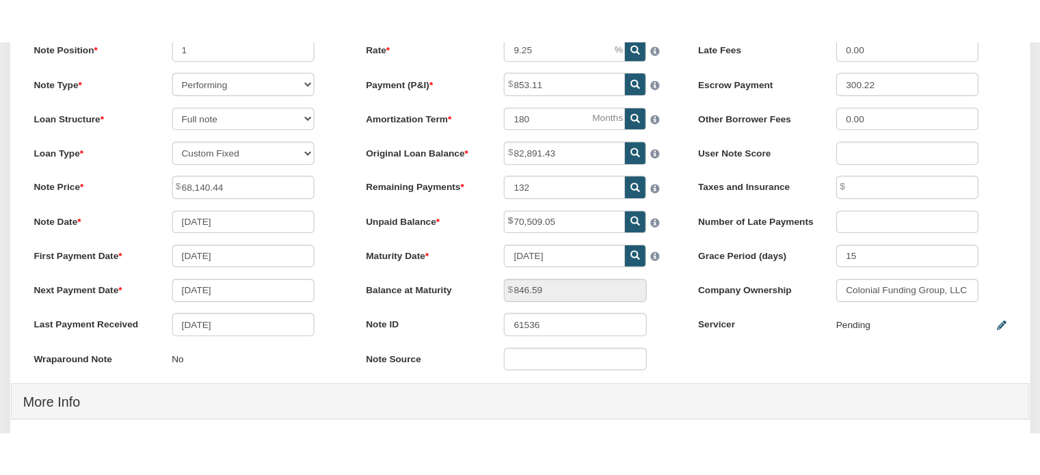
scroll to position [0, 0]
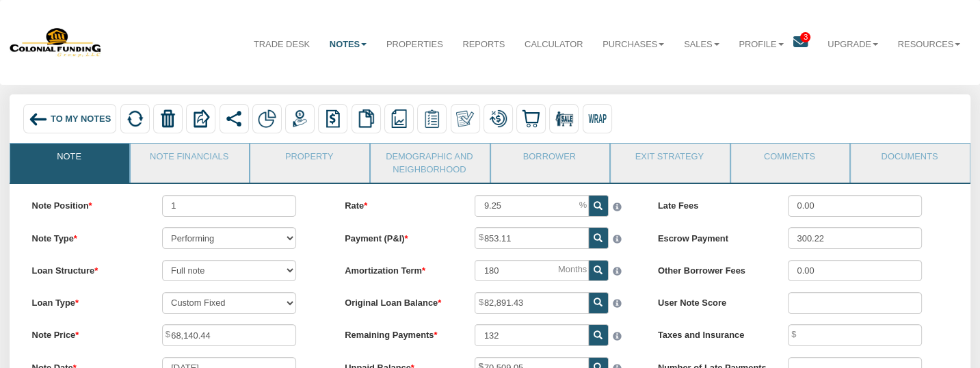
click at [85, 114] on span "To My Notes" at bounding box center [81, 119] width 60 height 10
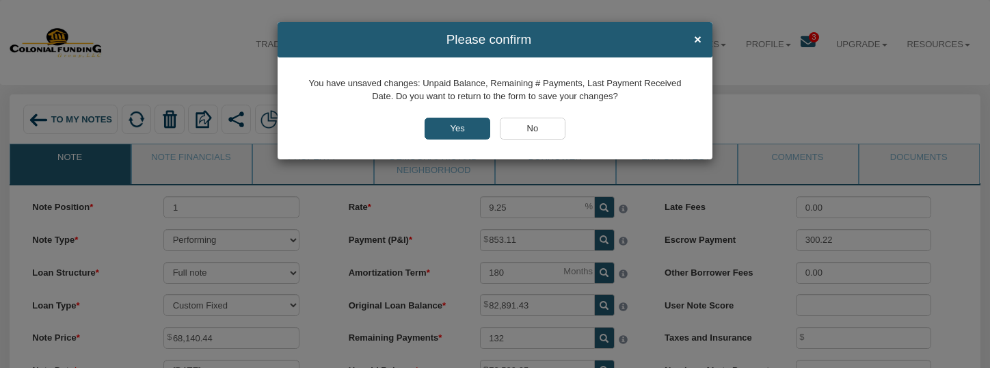
click at [456, 124] on input "Yes" at bounding box center [458, 129] width 66 height 22
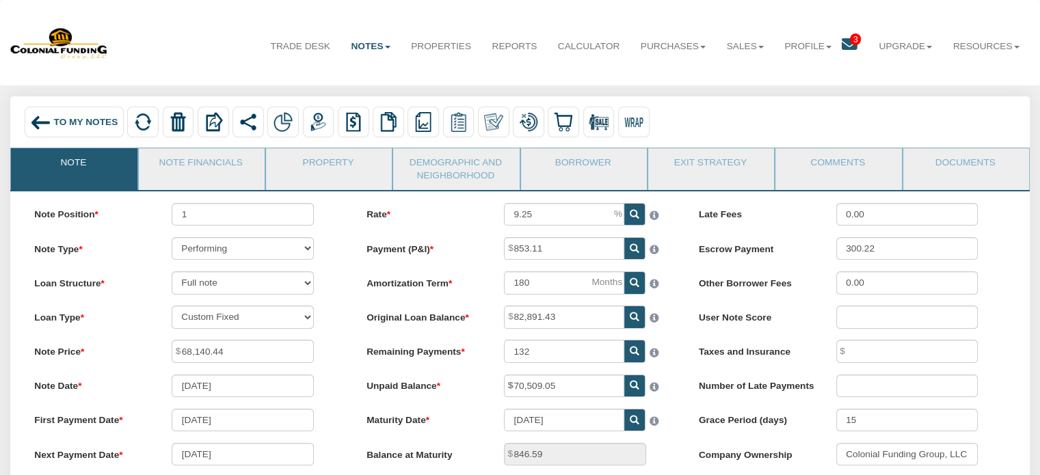
click at [31, 120] on img at bounding box center [40, 122] width 21 height 21
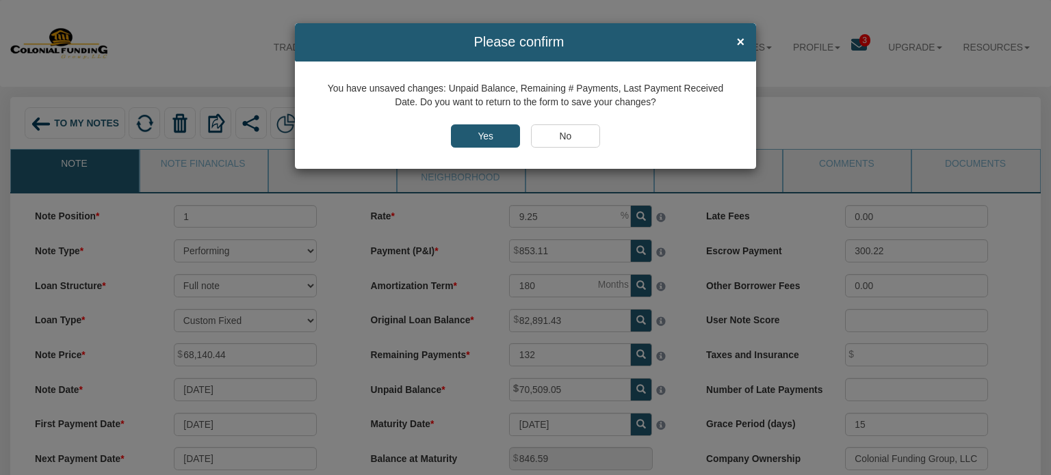
click at [563, 136] on input "No" at bounding box center [565, 135] width 69 height 23
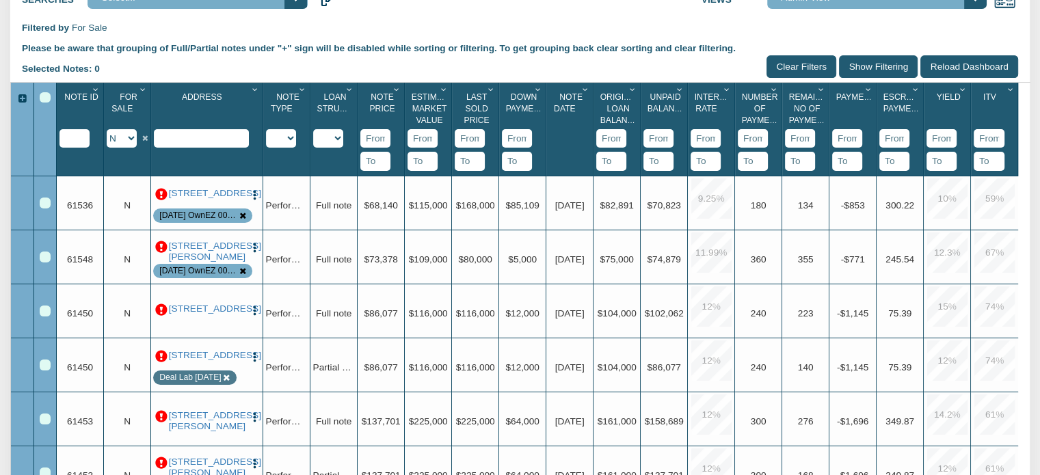
scroll to position [198, 0]
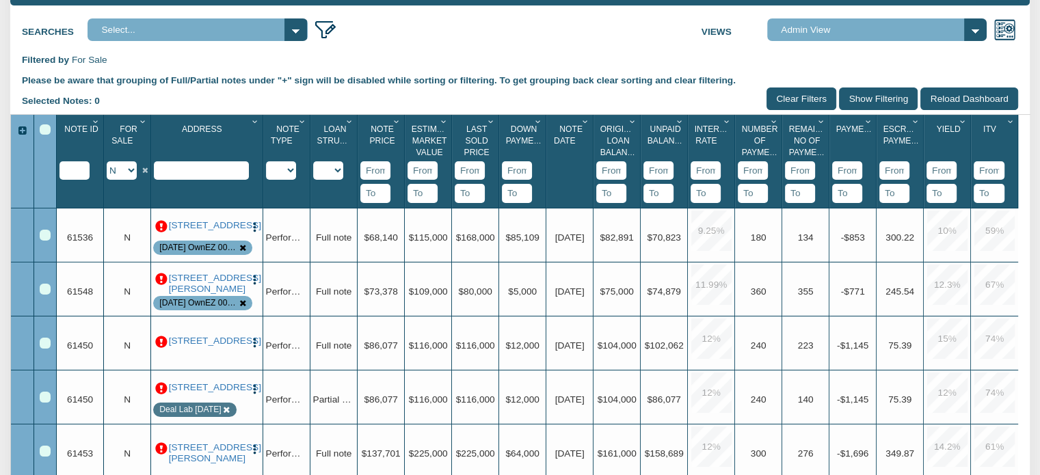
click at [131, 174] on select "Y N IP" at bounding box center [122, 170] width 30 height 18
select select "string:IP"
click at [107, 163] on select "Y N IP" at bounding box center [122, 170] width 30 height 18
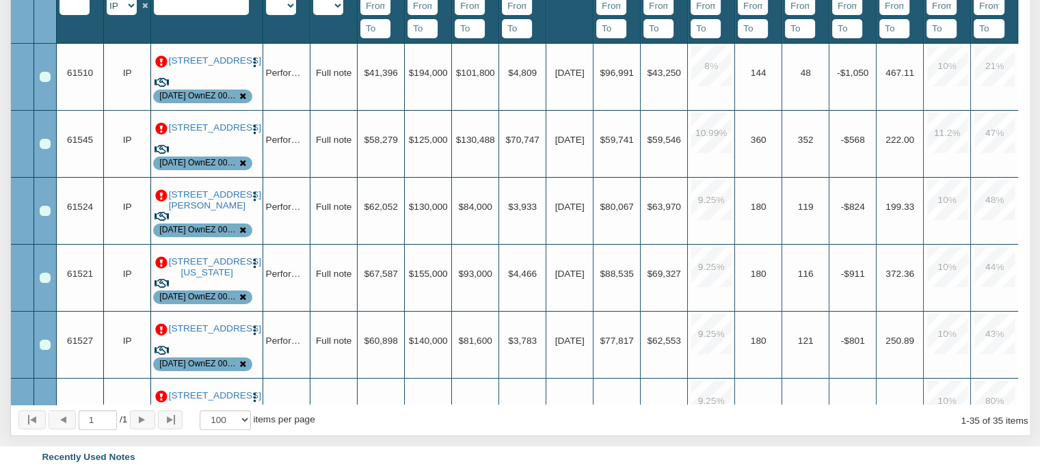
scroll to position [374, 0]
